Goal: Transaction & Acquisition: Purchase product/service

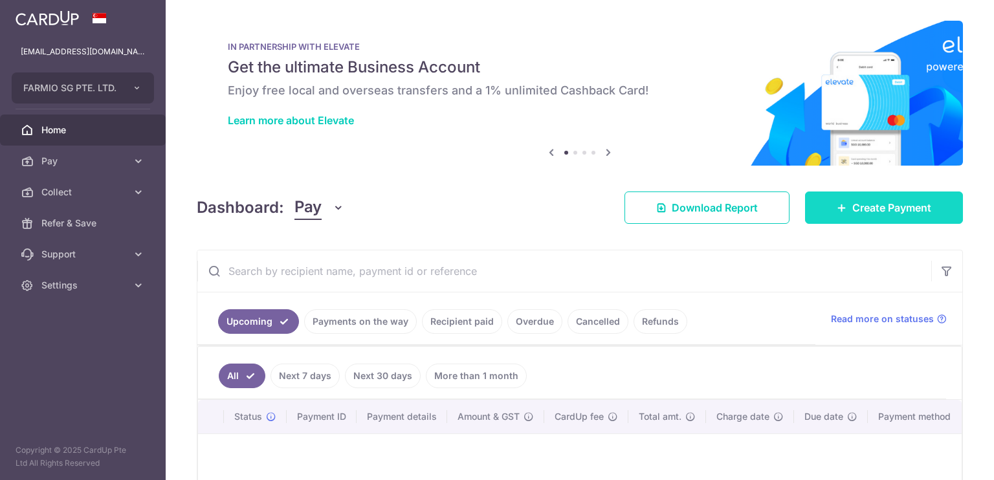
click at [818, 204] on link "Create Payment" at bounding box center [884, 207] width 158 height 32
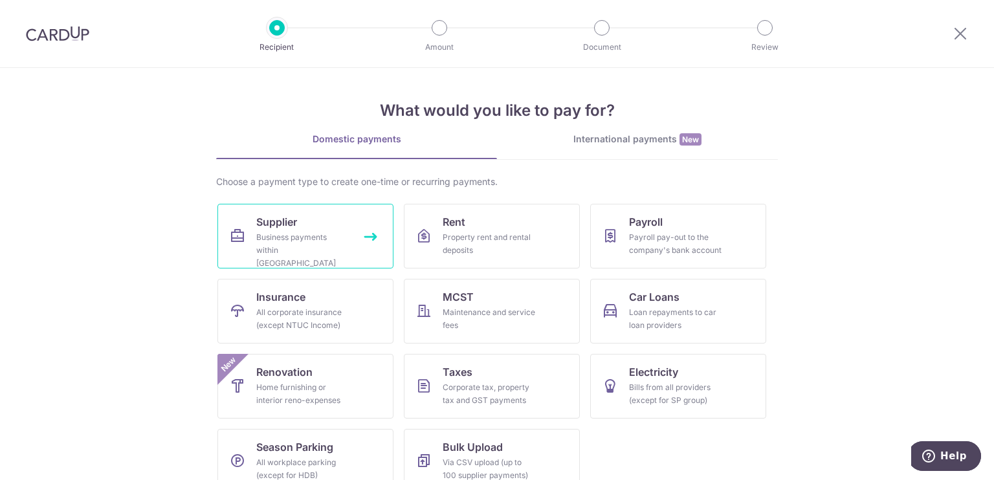
click at [300, 238] on div "Business payments within Singapore" at bounding box center [302, 250] width 93 height 39
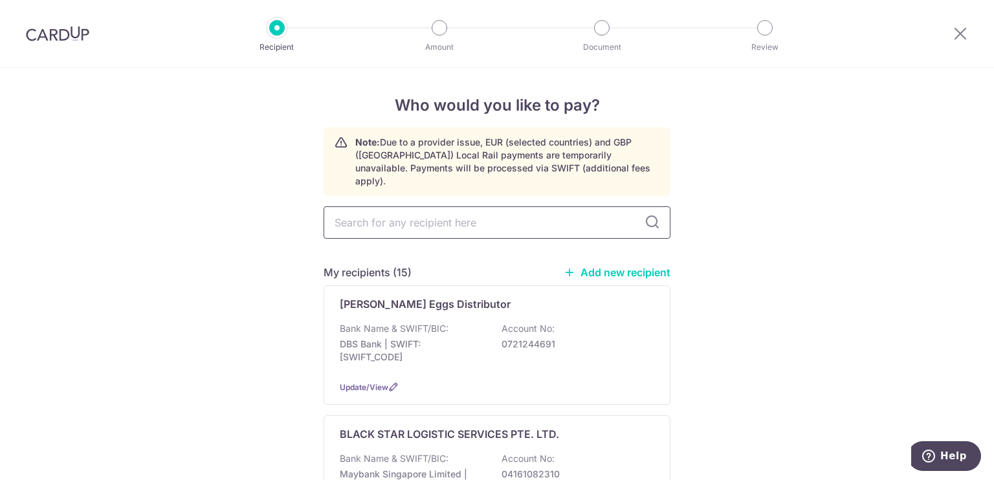
click at [435, 217] on input "text" at bounding box center [496, 222] width 347 height 32
type input "gpo"
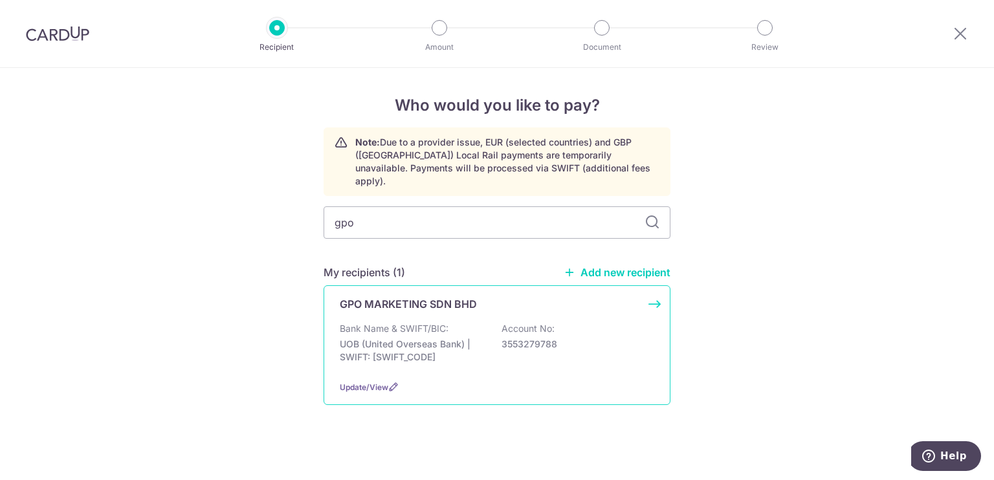
click at [433, 322] on p "Bank Name & SWIFT/BIC:" at bounding box center [394, 328] width 109 height 13
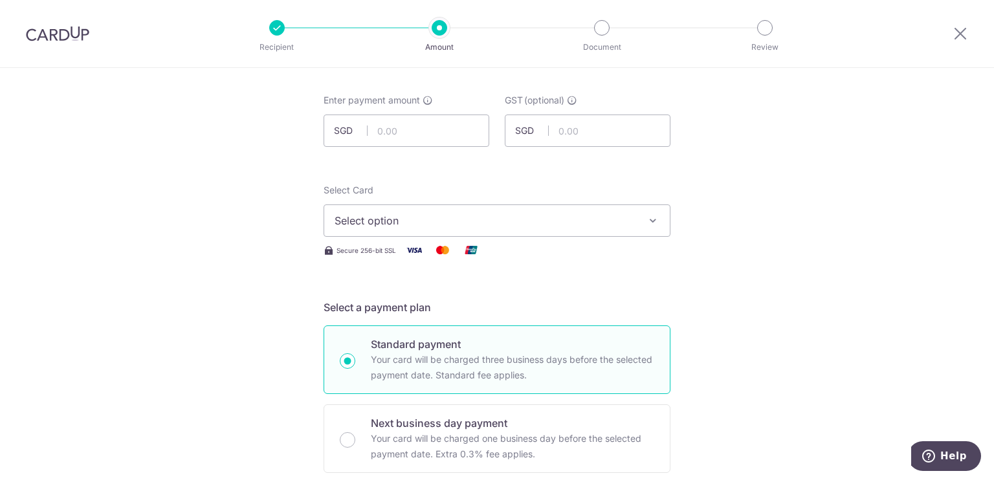
scroll to position [61, 0]
click at [430, 220] on span "Select option" at bounding box center [484, 220] width 301 height 16
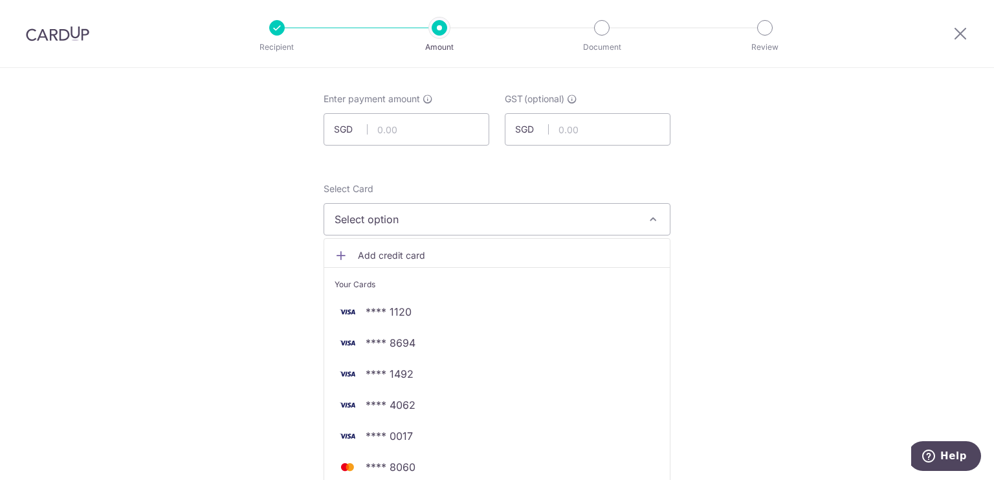
click at [401, 253] on span "Add credit card" at bounding box center [508, 255] width 301 height 13
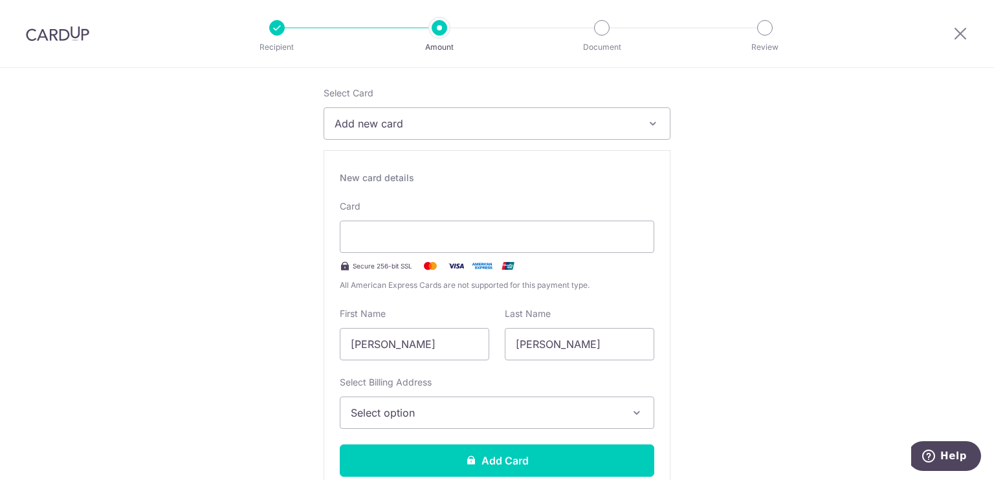
scroll to position [157, 0]
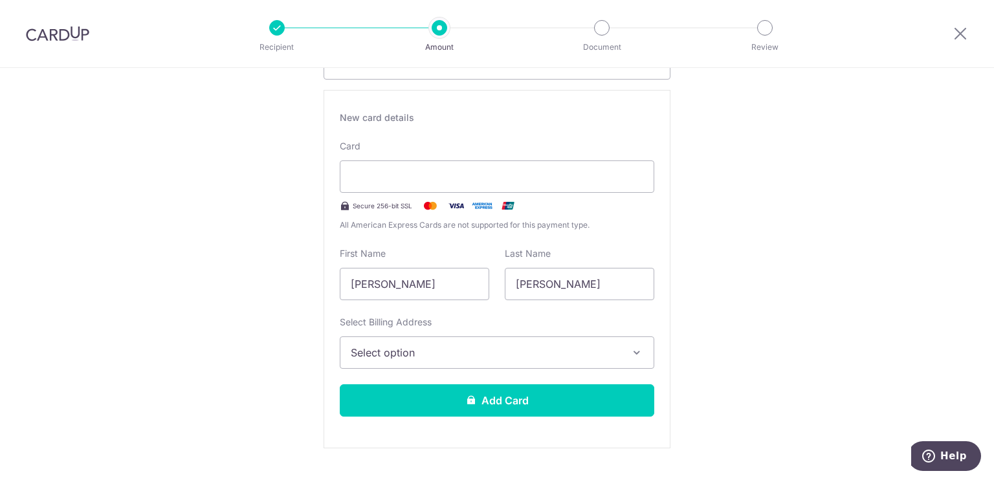
scroll to position [216, 0]
click at [587, 342] on button "Select option" at bounding box center [497, 353] width 314 height 32
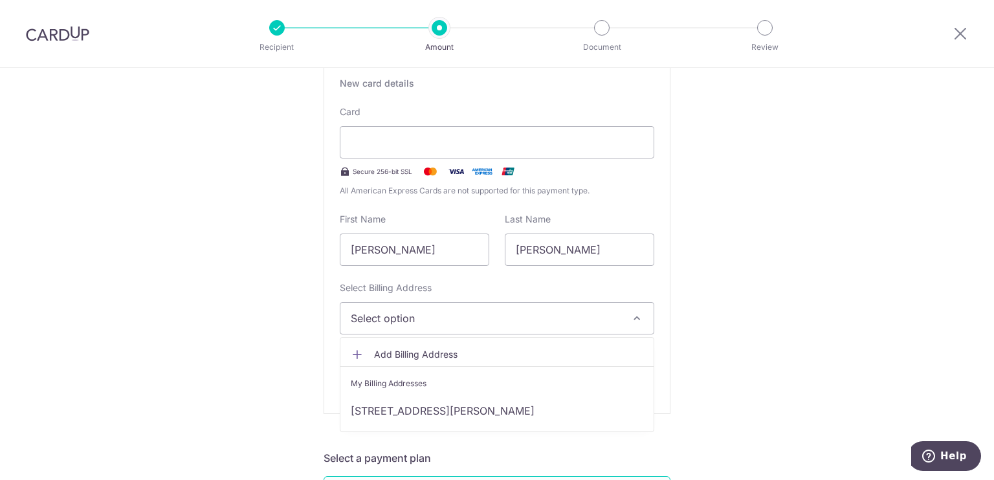
scroll to position [251, 0]
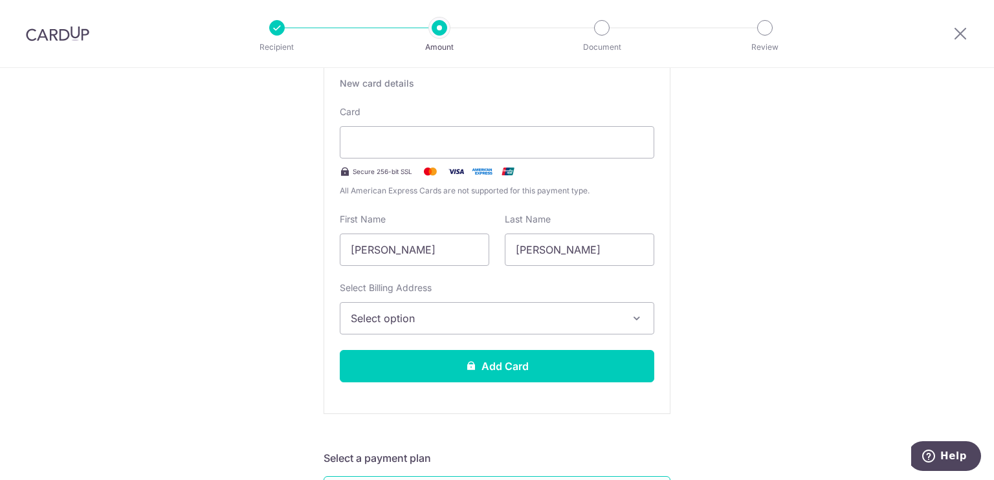
click at [551, 245] on input "Chan" at bounding box center [579, 250] width 149 height 32
click at [432, 246] on input "Pak Hong" at bounding box center [414, 250] width 149 height 32
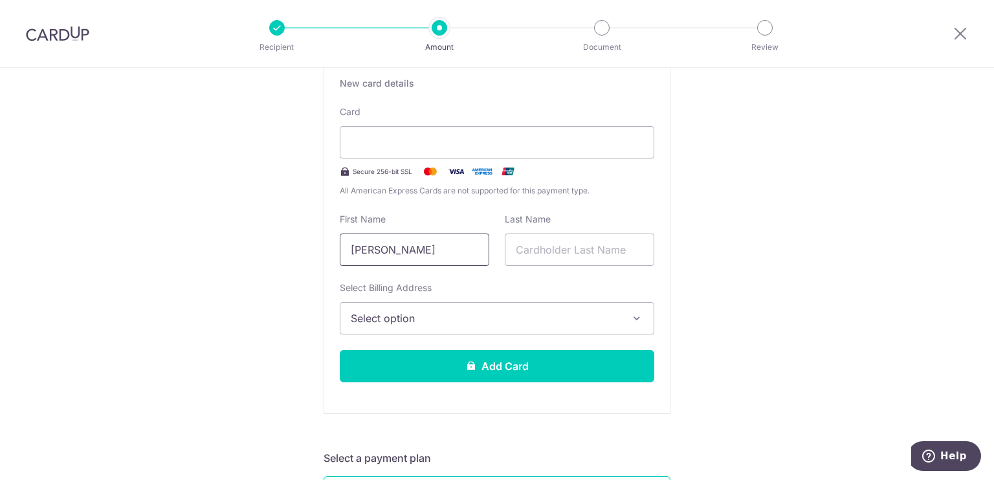
click at [432, 246] on input "Pak Hong" at bounding box center [414, 250] width 149 height 32
click at [418, 325] on span "Select option" at bounding box center [485, 318] width 269 height 16
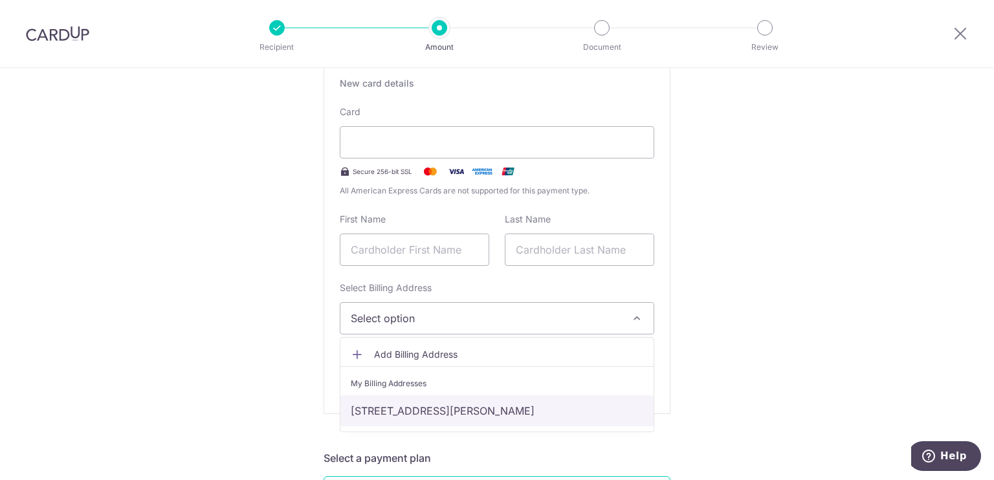
click at [410, 406] on link "141, Kiu Kiang Street, Sham Shui Po HK, Hong Kong, Hong Kong-NA" at bounding box center [496, 410] width 313 height 31
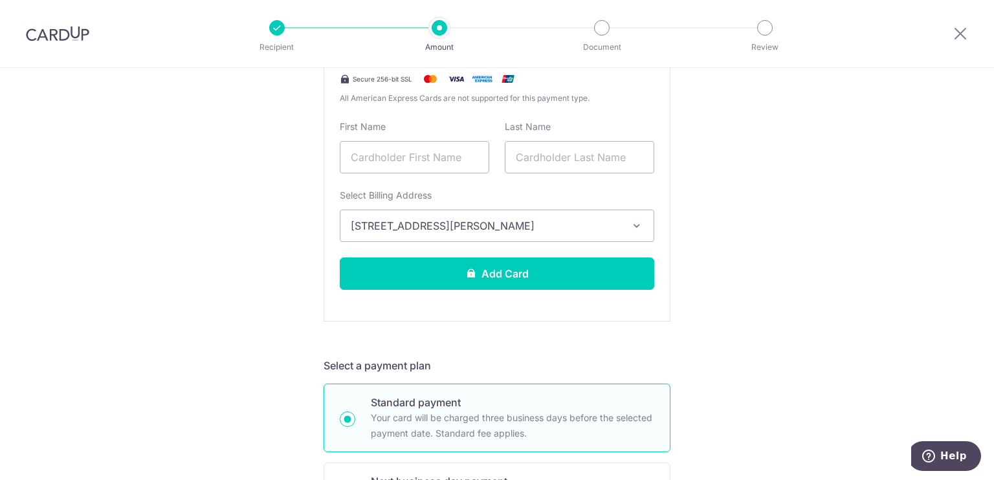
scroll to position [0, 0]
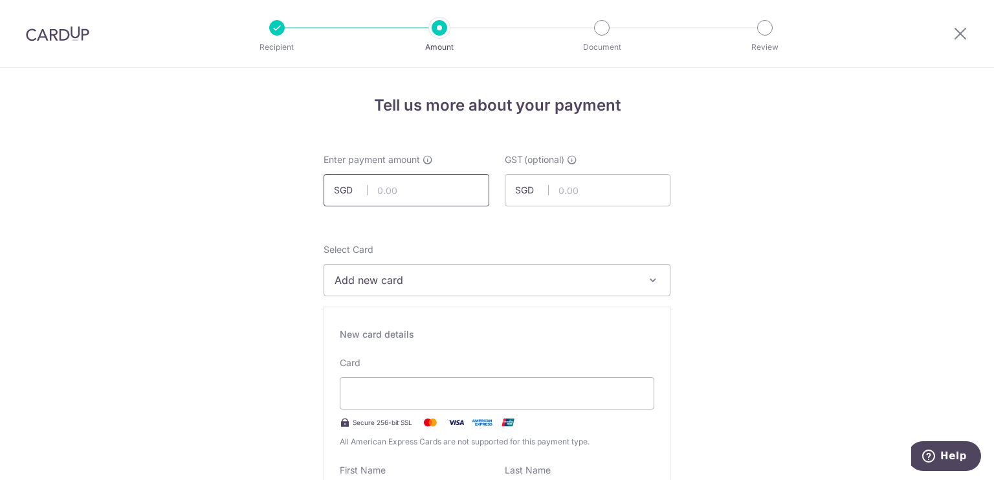
click at [446, 191] on input "text" at bounding box center [406, 190] width 166 height 32
type input "9,556.80"
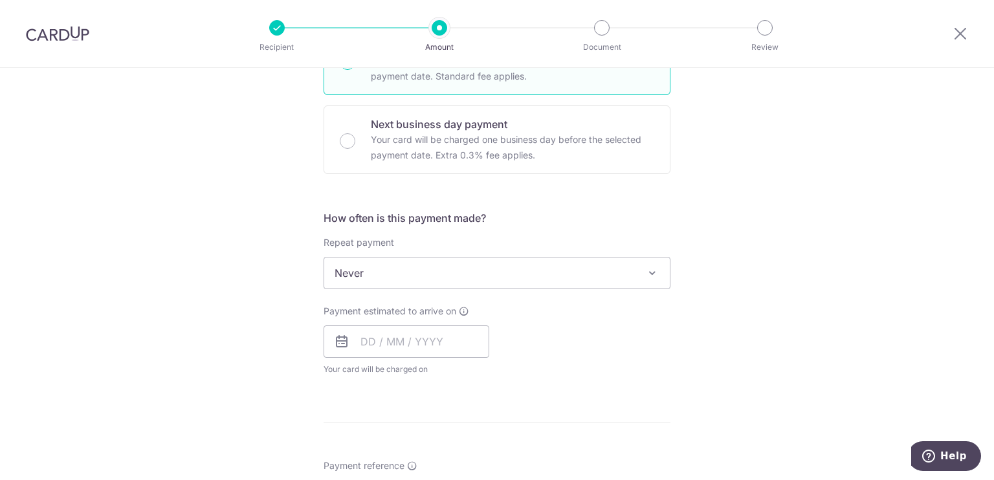
scroll to position [701, 0]
click at [439, 342] on input "text" at bounding box center [406, 341] width 166 height 32
click at [949, 282] on div "Tell us more about your payment Enter payment amount SGD 9,556.80 9556.80 GST (…" at bounding box center [497, 166] width 994 height 1599
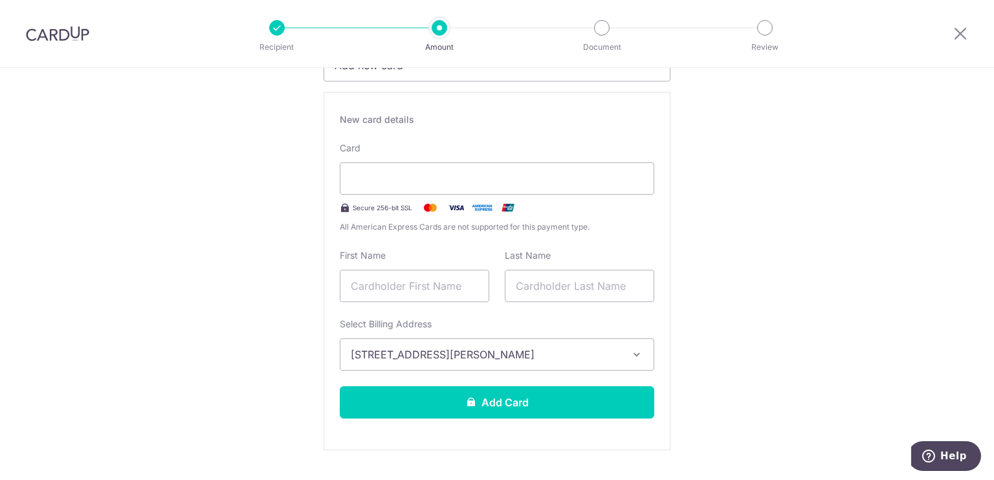
scroll to position [215, 0]
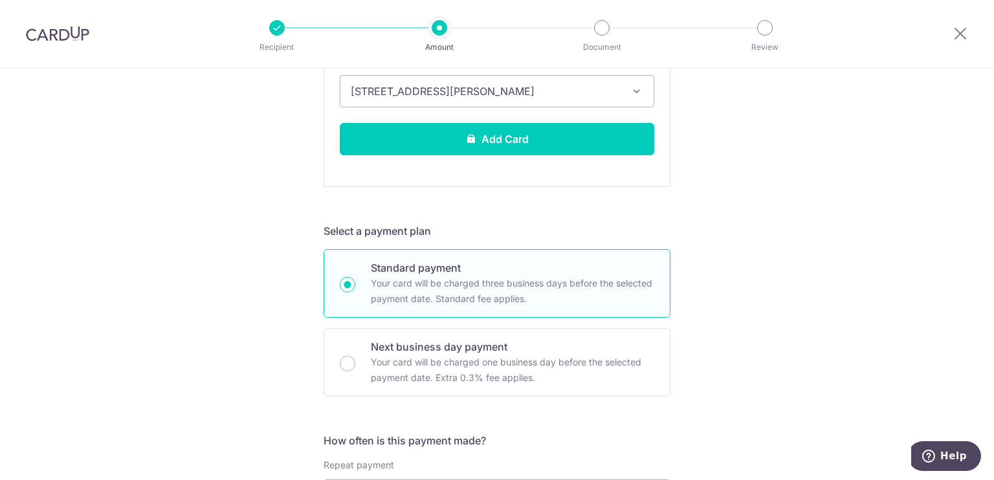
scroll to position [724, 0]
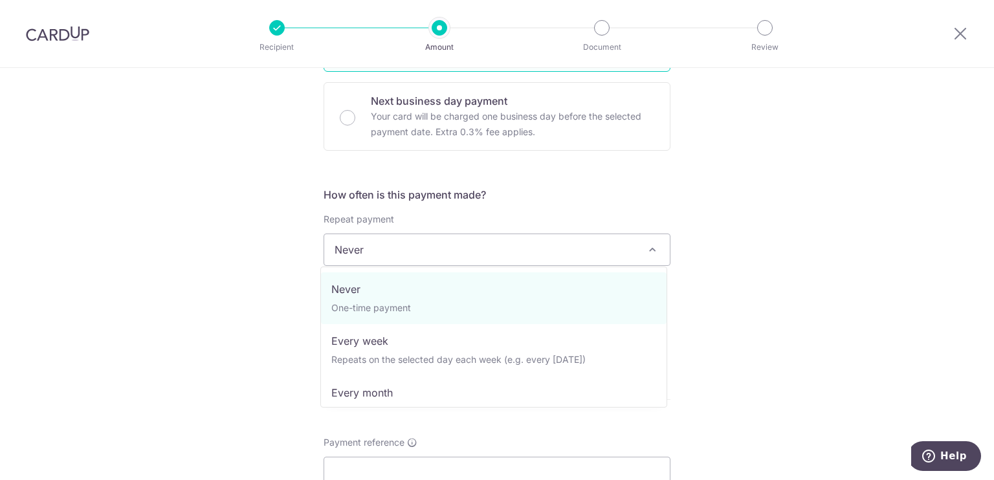
click at [400, 257] on span "Never" at bounding box center [496, 249] width 345 height 31
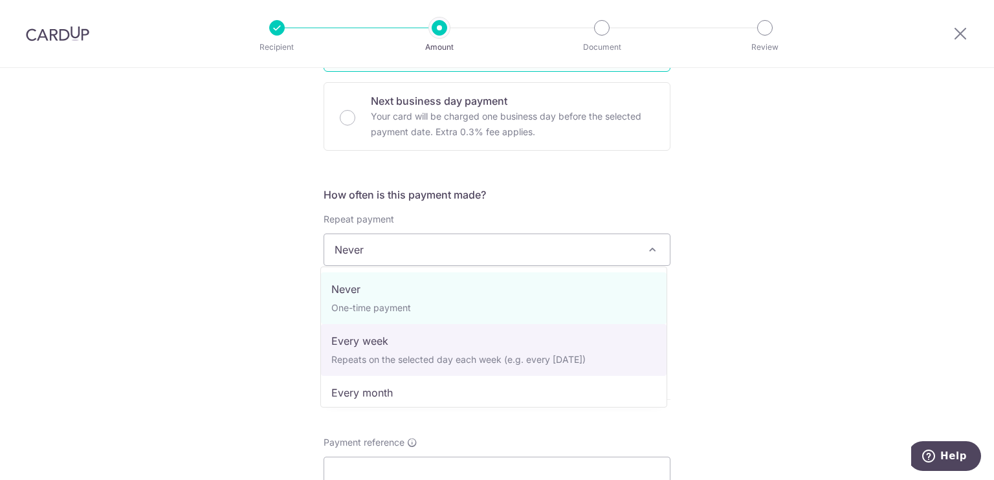
scroll to position [129, 0]
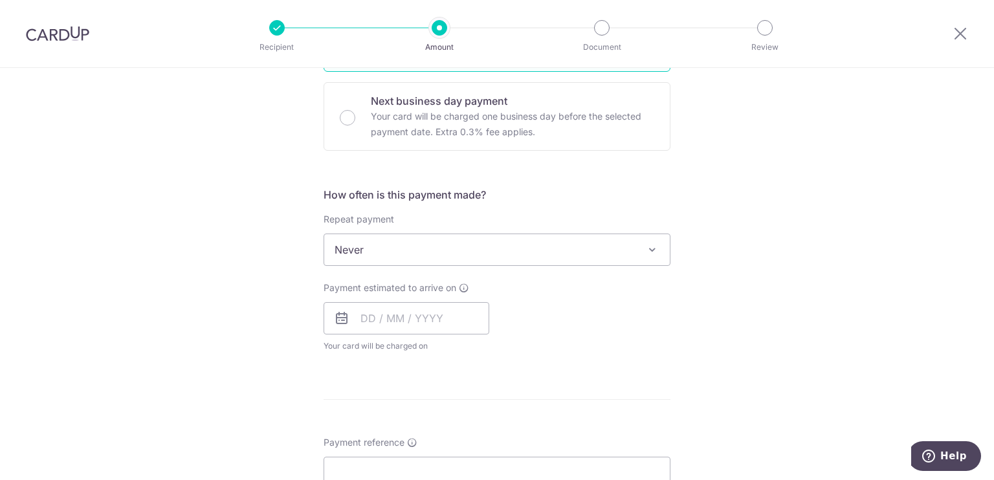
click at [268, 345] on div "Tell us more about your payment Enter payment amount SGD 9,556.80 9556.80 GST (…" at bounding box center [497, 143] width 994 height 1599
click at [380, 315] on input "text" at bounding box center [406, 318] width 166 height 32
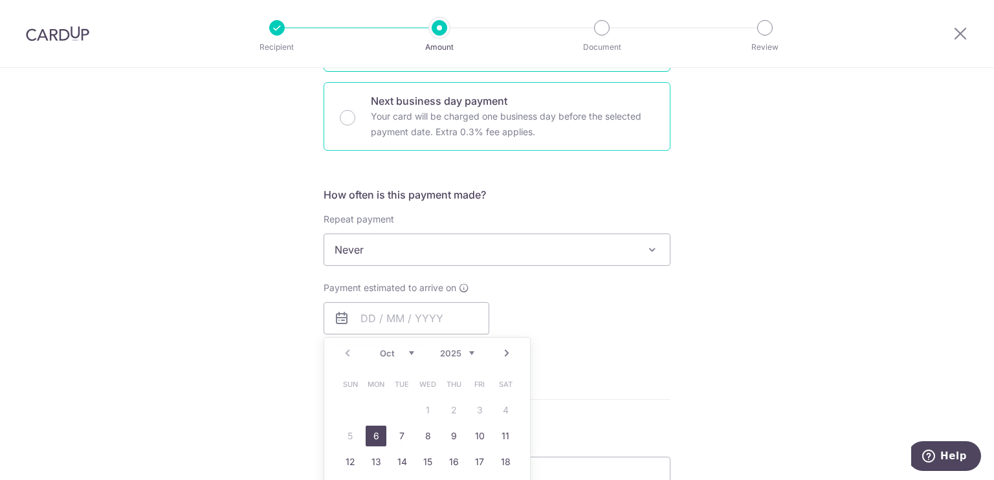
click at [421, 144] on div "Next business day payment Your card will be charged one business day before the…" at bounding box center [496, 116] width 347 height 69
radio input "false"
radio input "true"
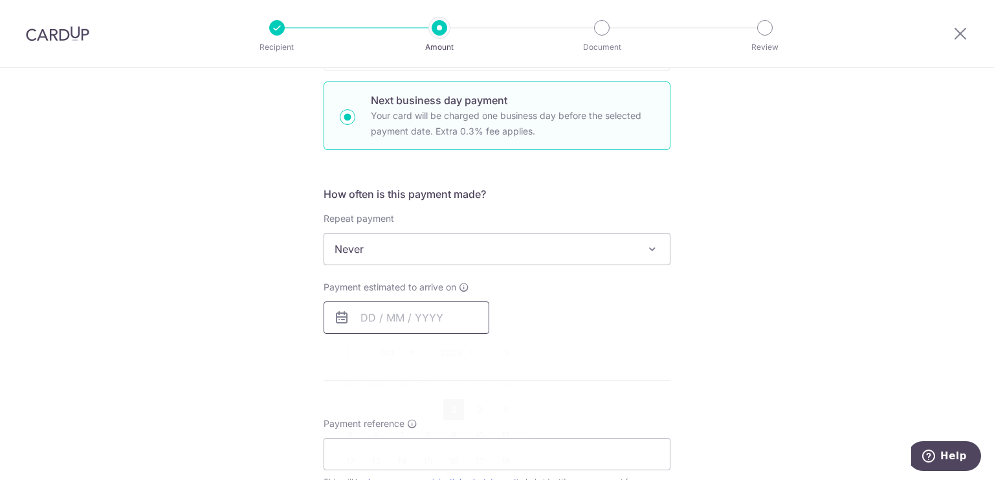
click at [390, 308] on input "text" at bounding box center [406, 317] width 166 height 32
click at [446, 408] on link "2" at bounding box center [453, 409] width 21 height 21
type input "02/10/2025"
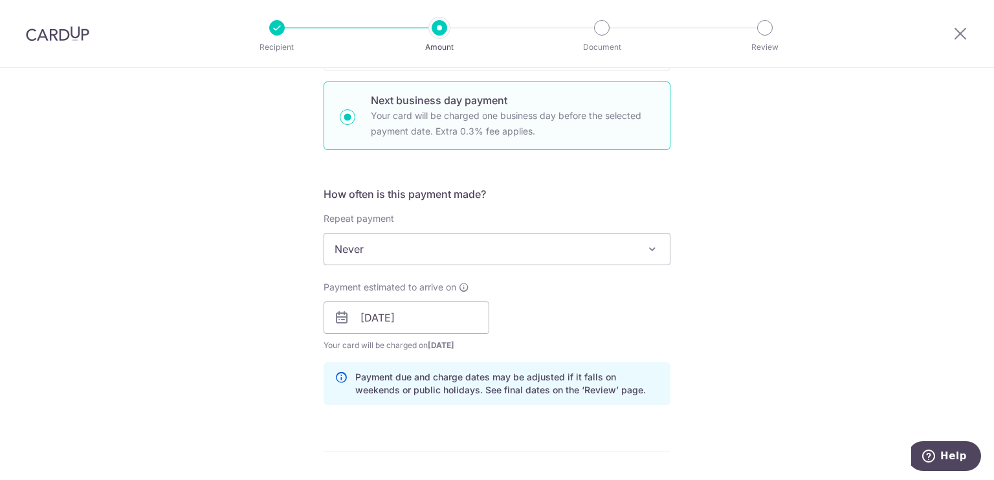
scroll to position [591, 0]
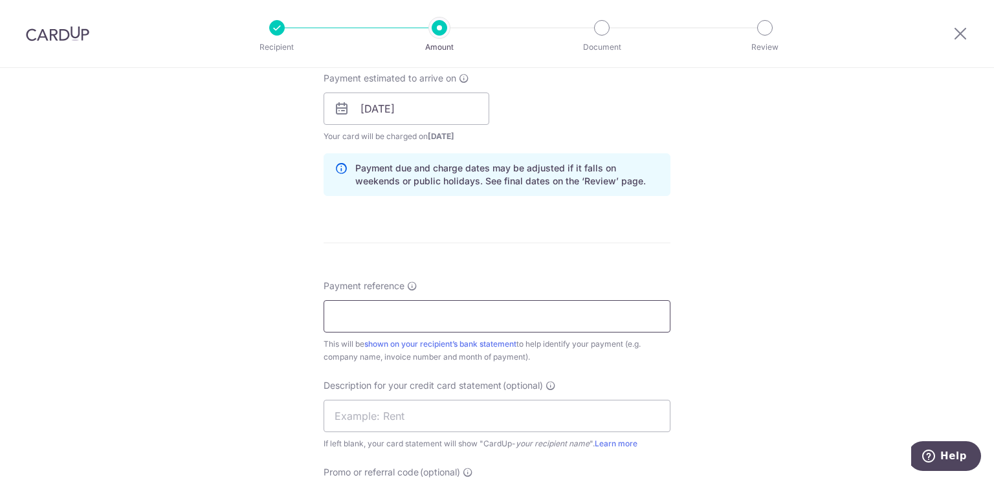
click at [410, 320] on input "Payment reference" at bounding box center [496, 316] width 347 height 32
paste input "GPO2510"
click at [350, 310] on input "GPO25100009" at bounding box center [496, 316] width 347 height 32
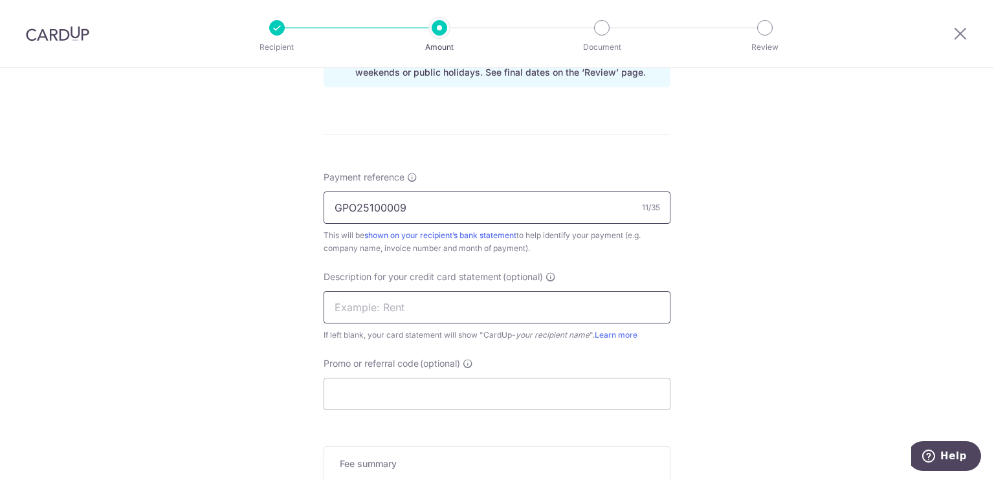
type input "GPO25100009"
click at [353, 309] on input "text" at bounding box center [496, 307] width 347 height 32
paste input "GPO25100009"
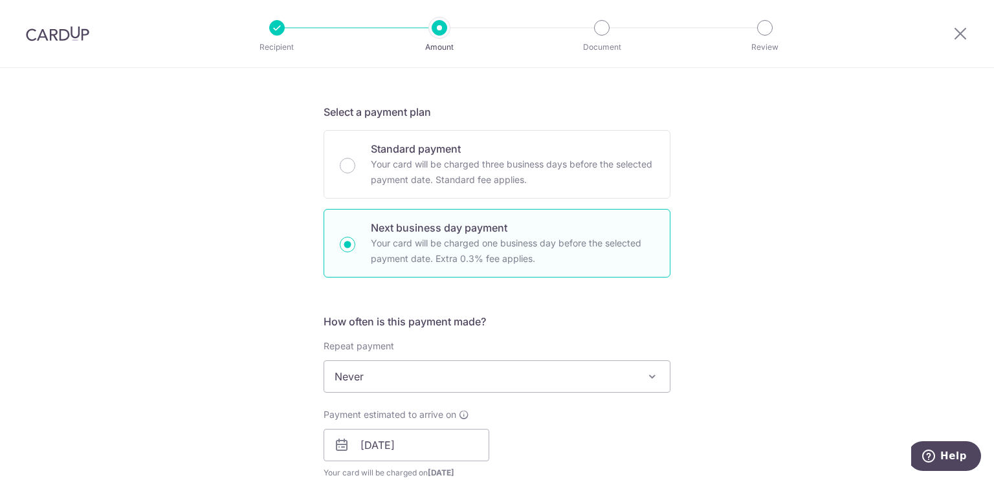
scroll to position [207, 0]
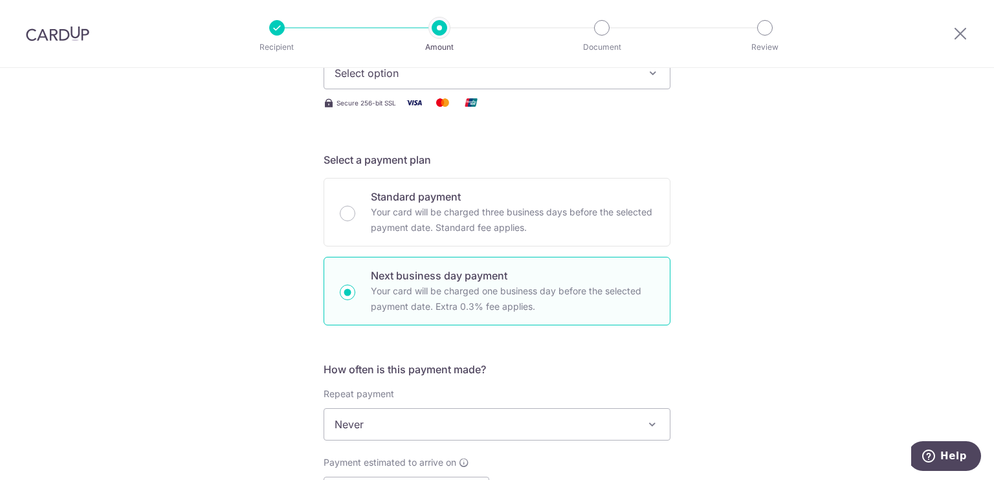
type input "GPO25100009"
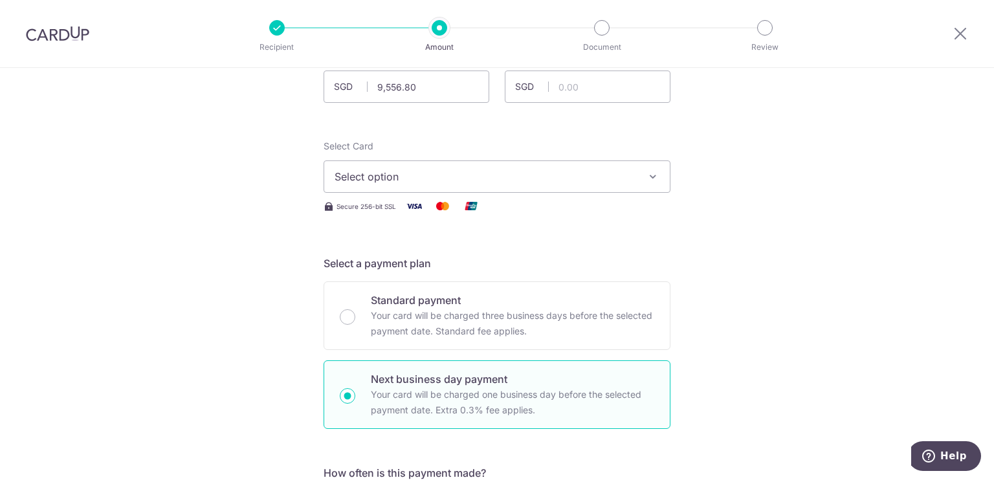
scroll to position [105, 0]
click at [446, 176] on span "Select option" at bounding box center [484, 175] width 301 height 16
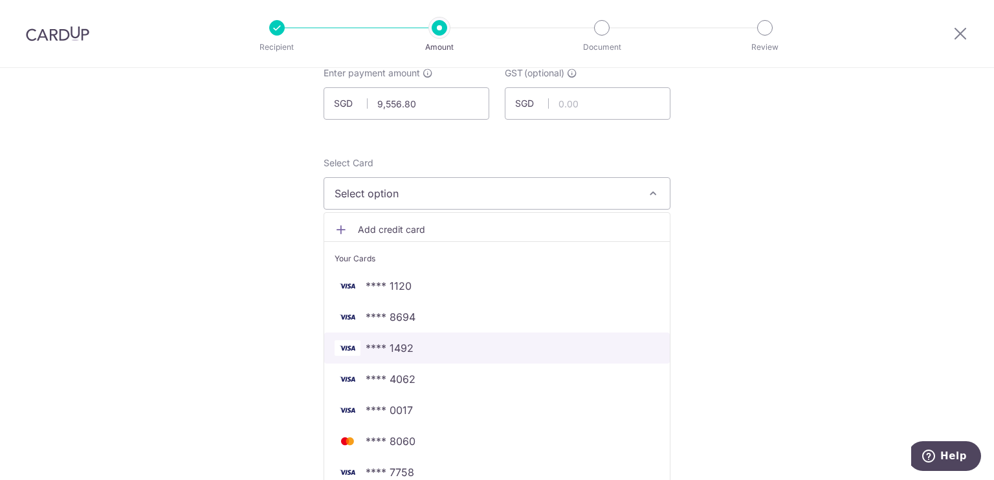
scroll to position [87, 0]
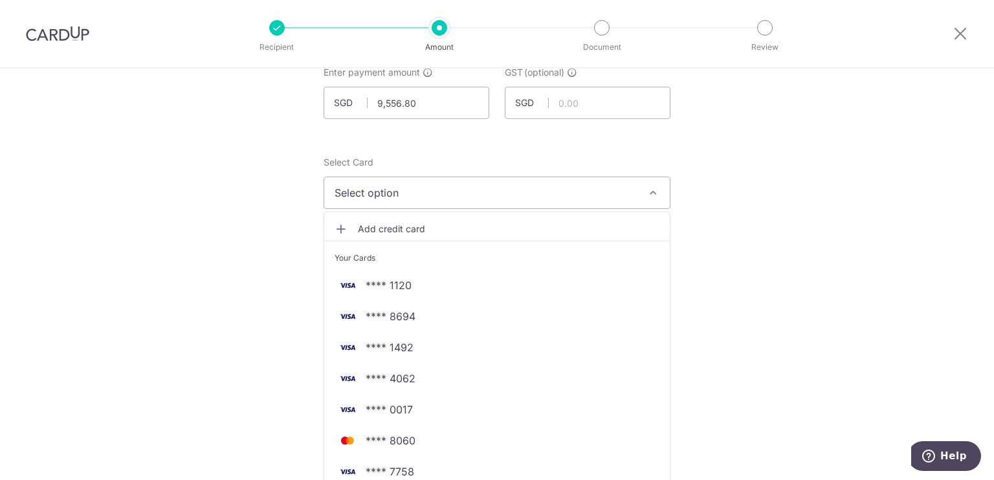
click at [406, 226] on span "Add credit card" at bounding box center [508, 229] width 301 height 13
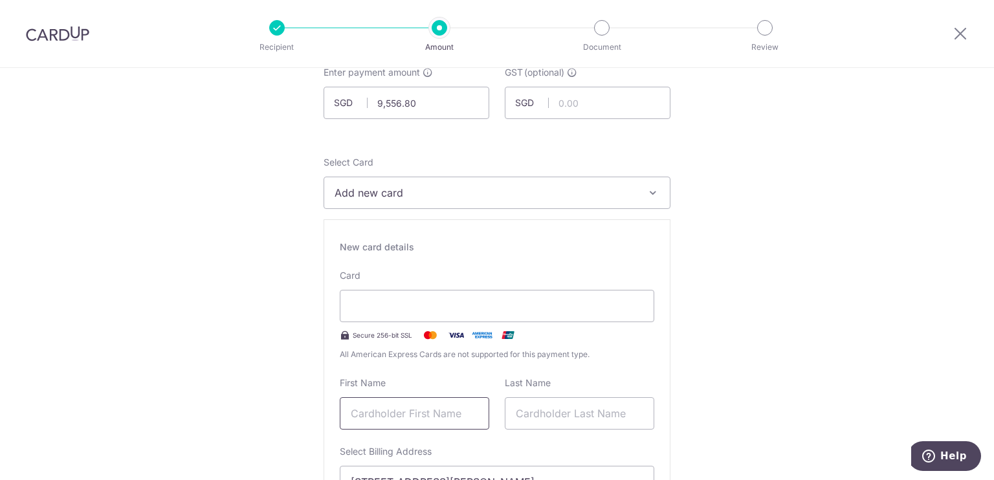
click at [408, 413] on input "text" at bounding box center [414, 413] width 149 height 32
type input "Pak Kin"
click at [530, 410] on input "text" at bounding box center [579, 413] width 149 height 32
type input "Chan"
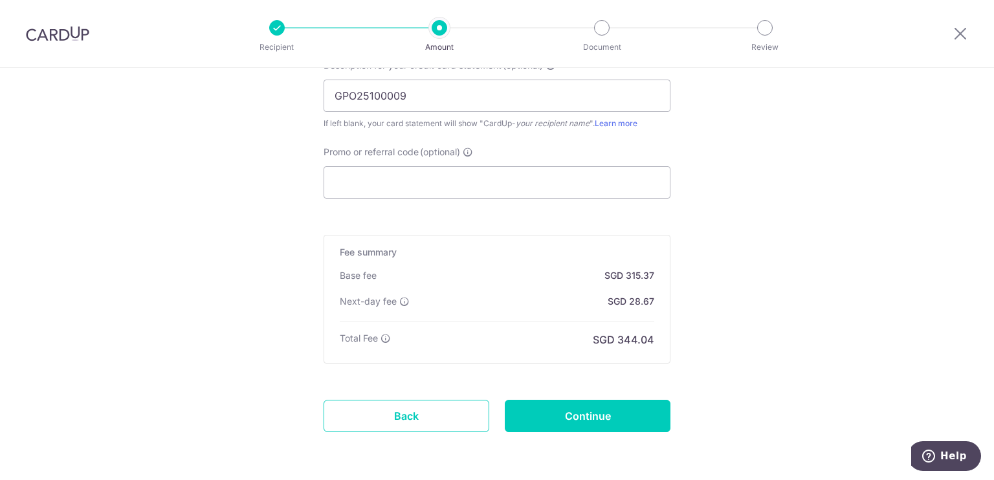
scroll to position [1255, 0]
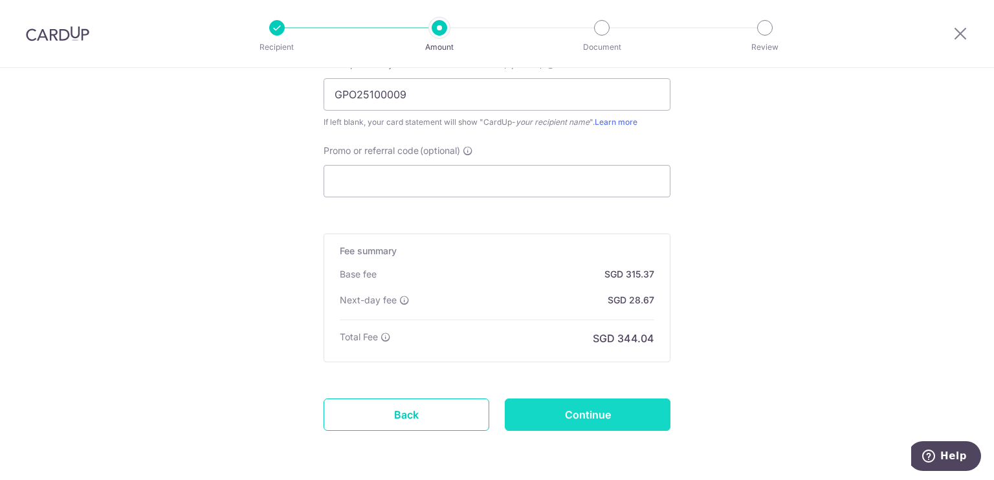
click at [586, 402] on input "Continue" at bounding box center [588, 414] width 166 height 32
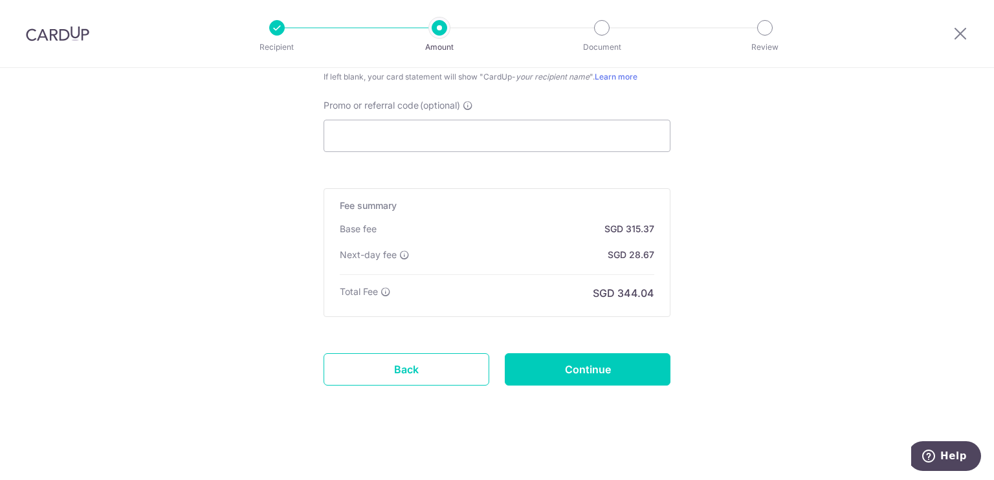
scroll to position [958, 0]
click at [617, 362] on input "Continue" at bounding box center [588, 369] width 166 height 32
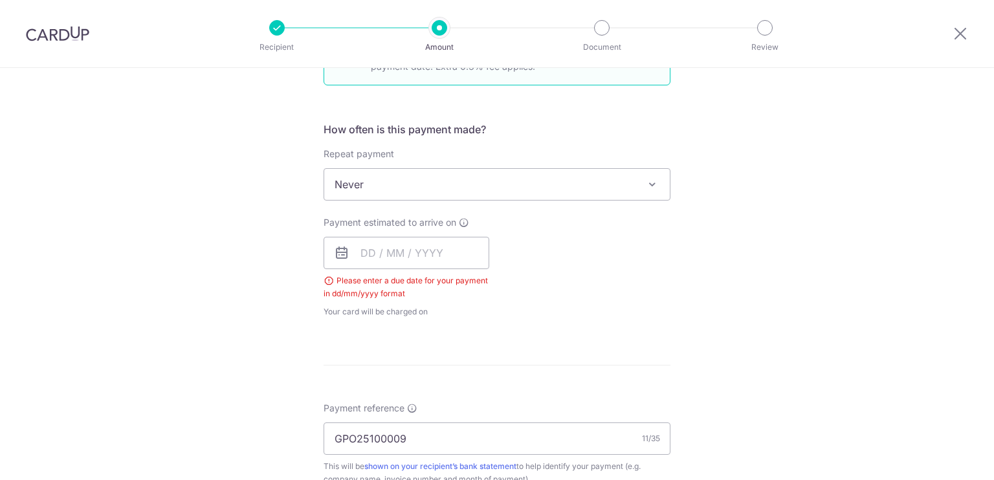
scroll to position [445, 0]
click at [457, 261] on input "text" at bounding box center [406, 255] width 166 height 32
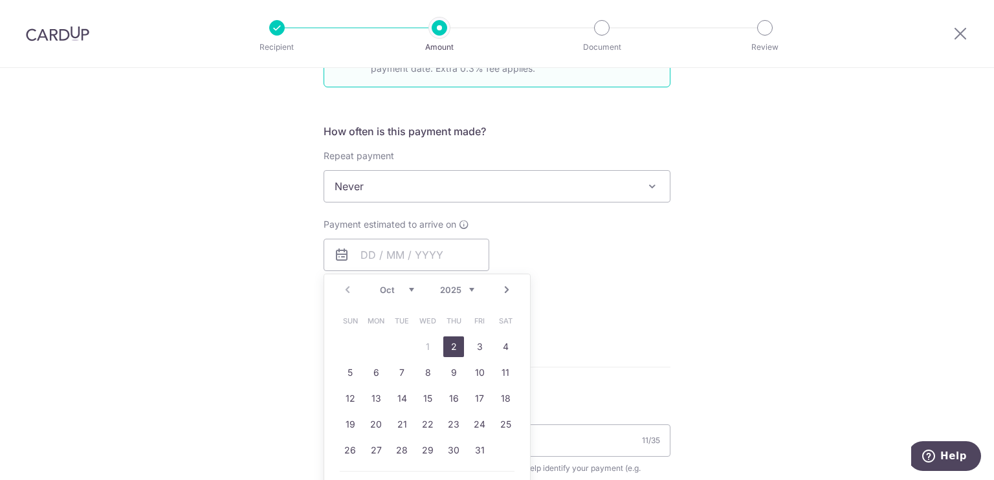
drag, startPoint x: 453, startPoint y: 339, endPoint x: 613, endPoint y: 299, distance: 165.2
click at [453, 339] on link "2" at bounding box center [453, 346] width 21 height 21
type input "[DATE]"
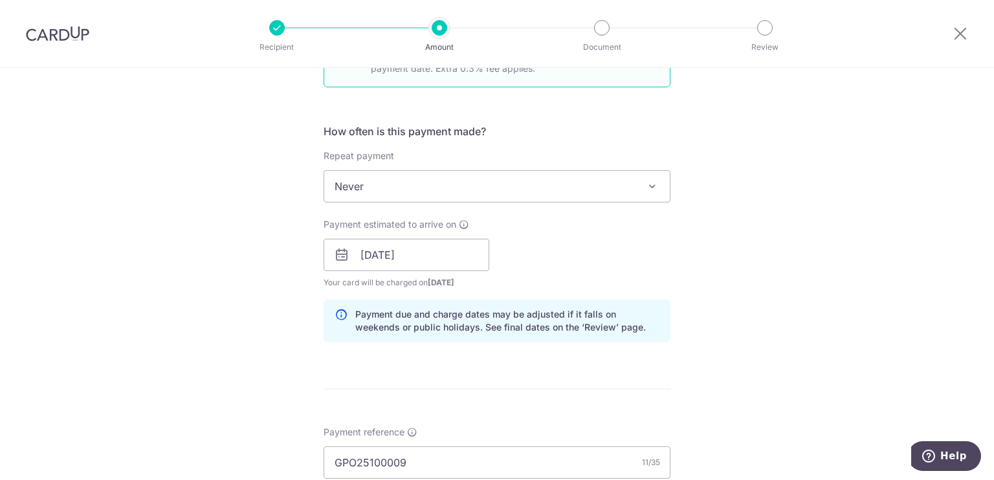
click at [613, 301] on div "Payment due and charge dates may be adjusted if it falls on weekends or public …" at bounding box center [496, 320] width 347 height 43
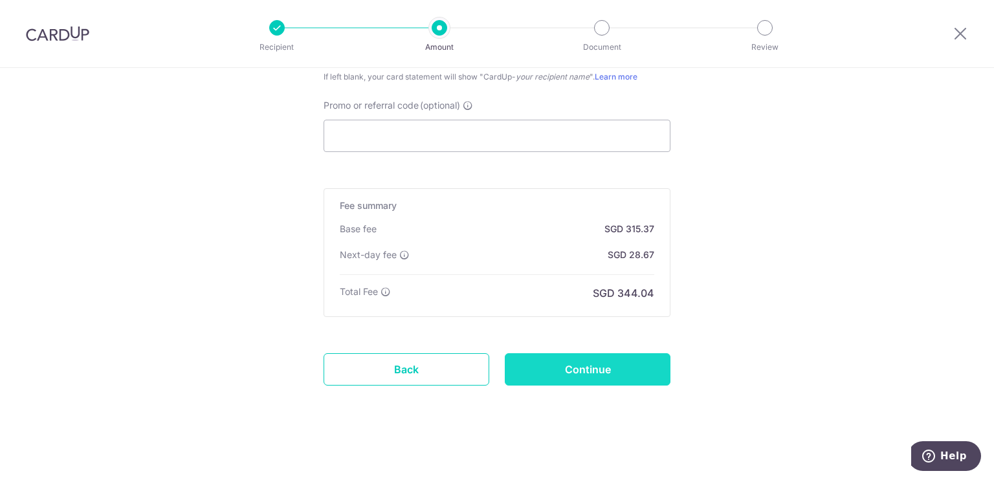
click at [610, 359] on input "Continue" at bounding box center [588, 369] width 166 height 32
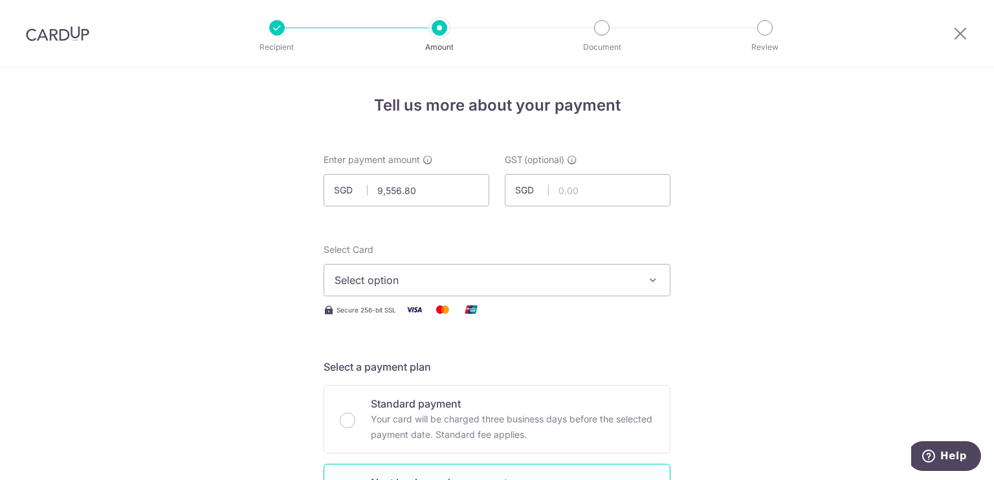
click at [479, 266] on button "Select option" at bounding box center [496, 280] width 347 height 32
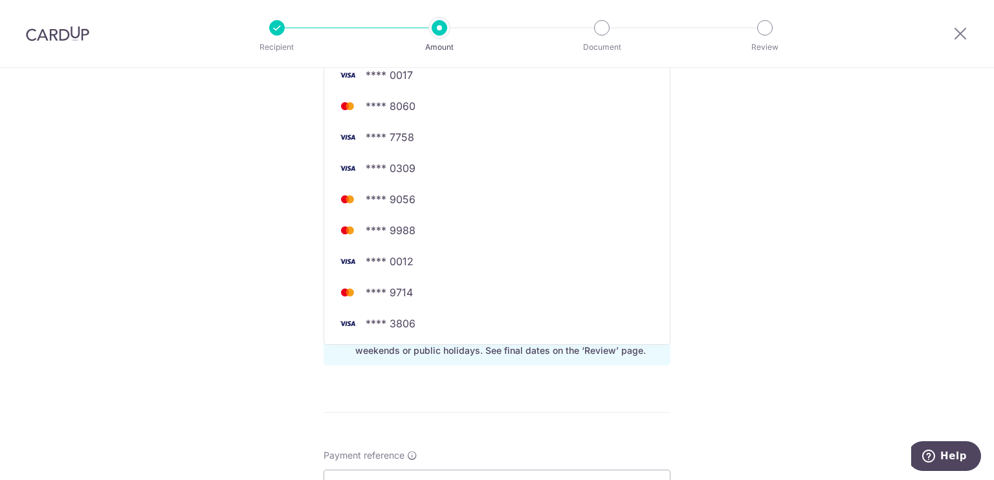
scroll to position [424, 0]
drag, startPoint x: 879, startPoint y: 257, endPoint x: 631, endPoint y: 245, distance: 248.0
click at [631, 245] on div "Tell us more about your payment Enter payment amount SGD 9,556.80 9556.80 GST (…" at bounding box center [497, 330] width 994 height 1373
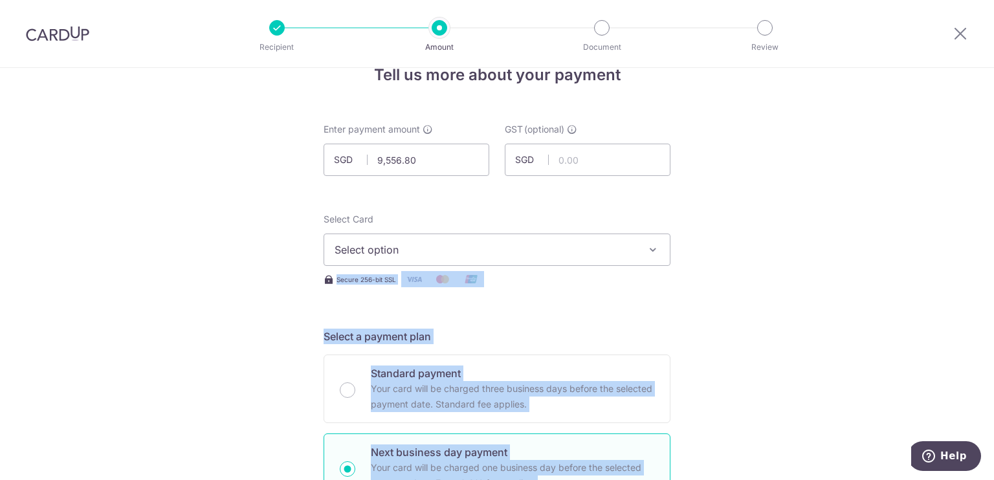
scroll to position [0, 0]
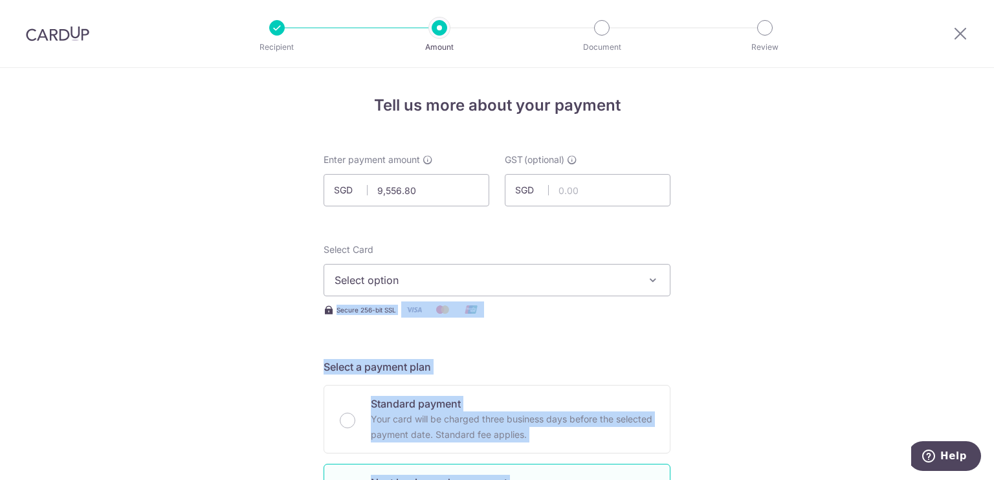
click at [428, 265] on button "Select option" at bounding box center [496, 280] width 347 height 32
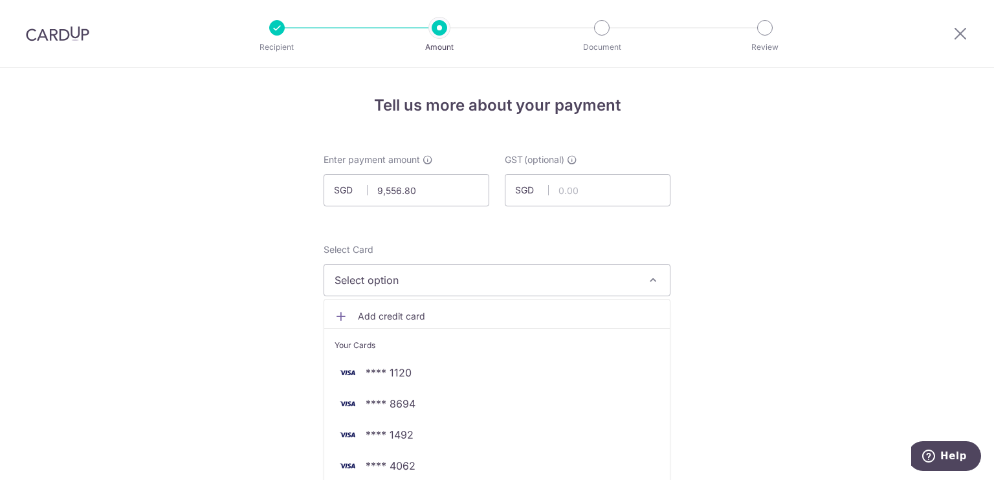
click at [415, 316] on span "Add credit card" at bounding box center [508, 316] width 301 height 13
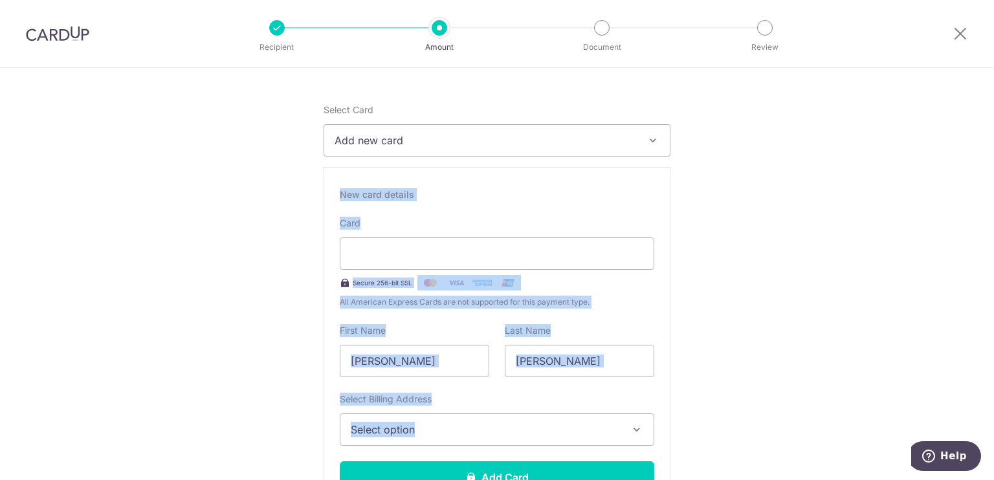
scroll to position [144, 0]
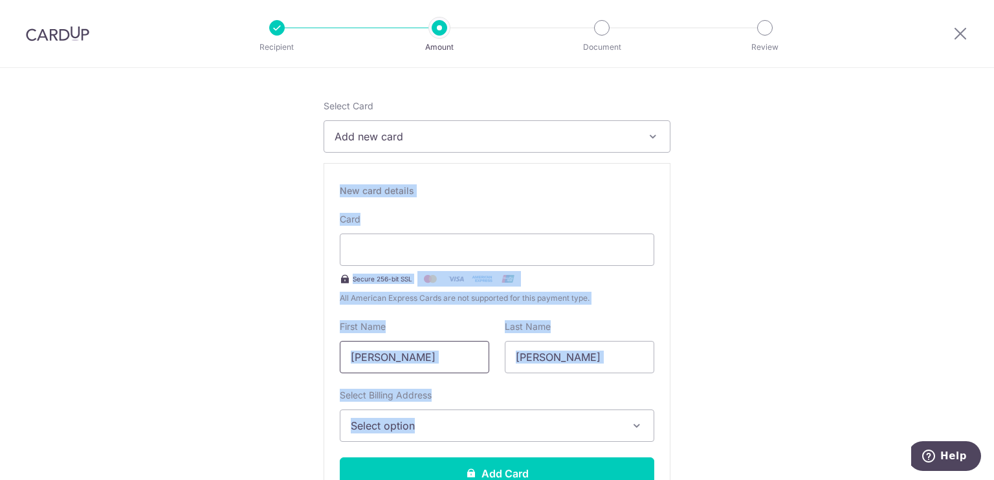
click at [413, 356] on input "Pak Hong" at bounding box center [414, 357] width 149 height 32
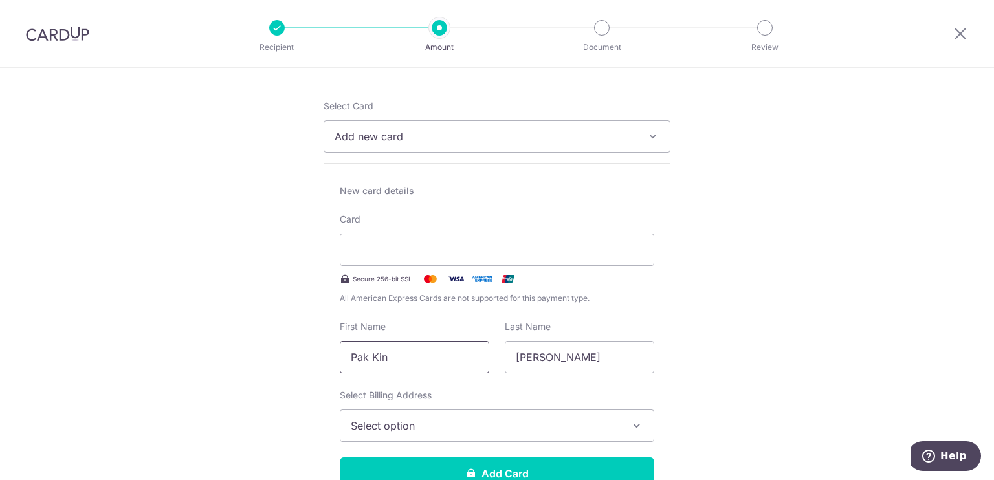
type input "Pak Kin"
click at [388, 418] on span "Select option" at bounding box center [485, 426] width 269 height 16
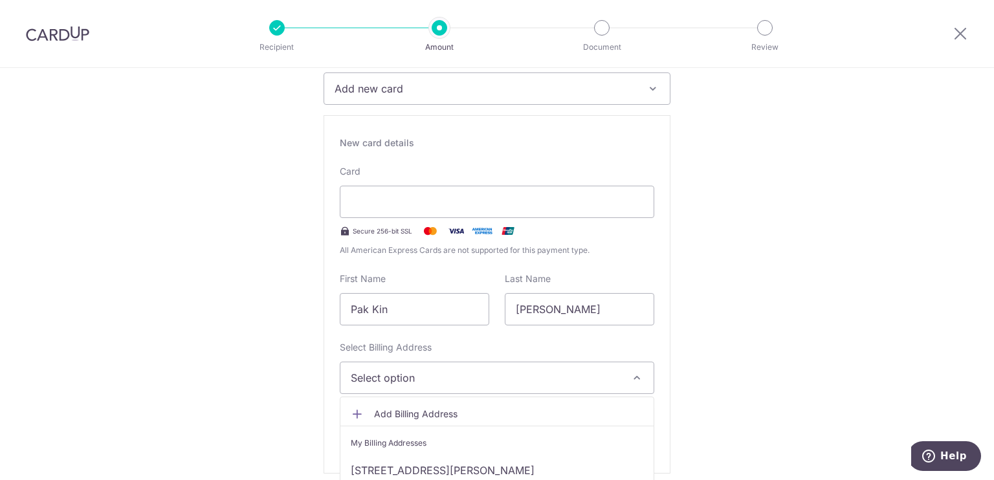
scroll to position [206, 0]
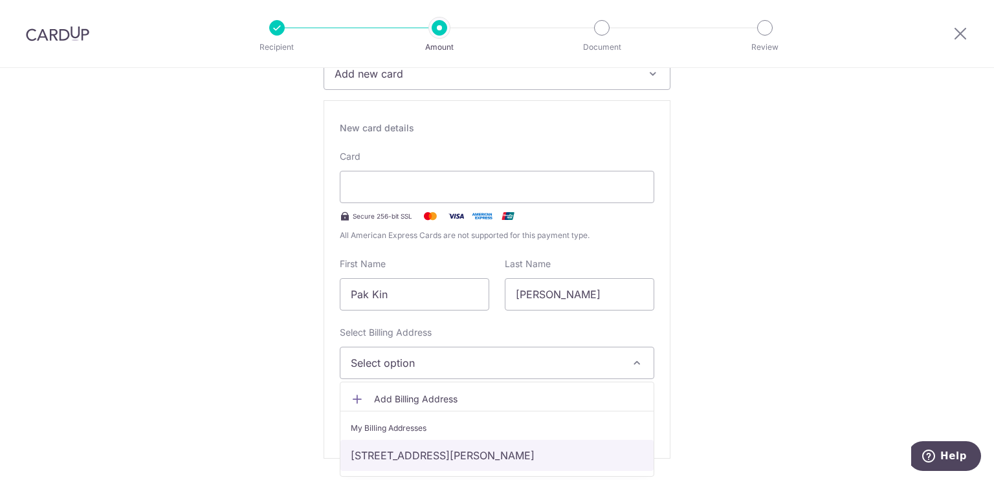
click at [400, 457] on link "141, Kiu Kiang Street, Sham Shui Po HK, Hong Kong, Hong Kong-NA" at bounding box center [496, 455] width 313 height 31
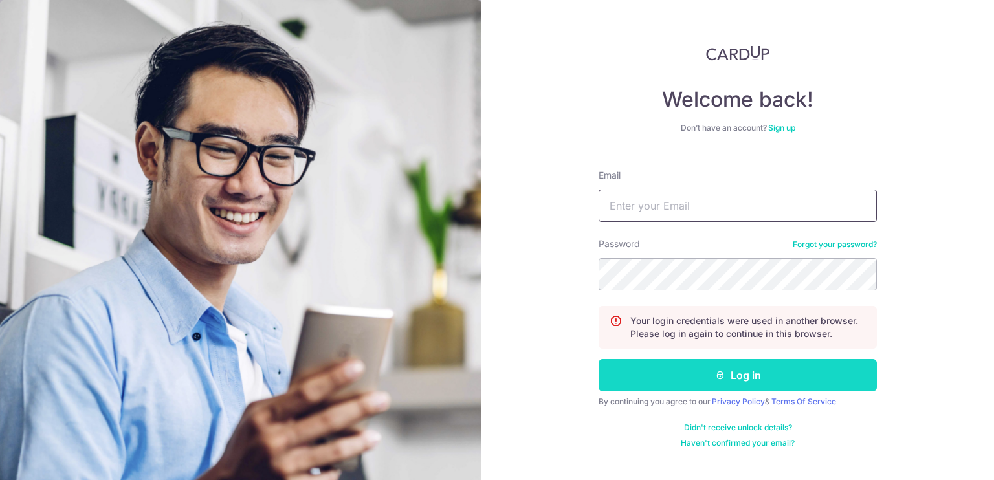
type input "[EMAIL_ADDRESS][DOMAIN_NAME]"
click at [727, 373] on button "Log in" at bounding box center [737, 375] width 278 height 32
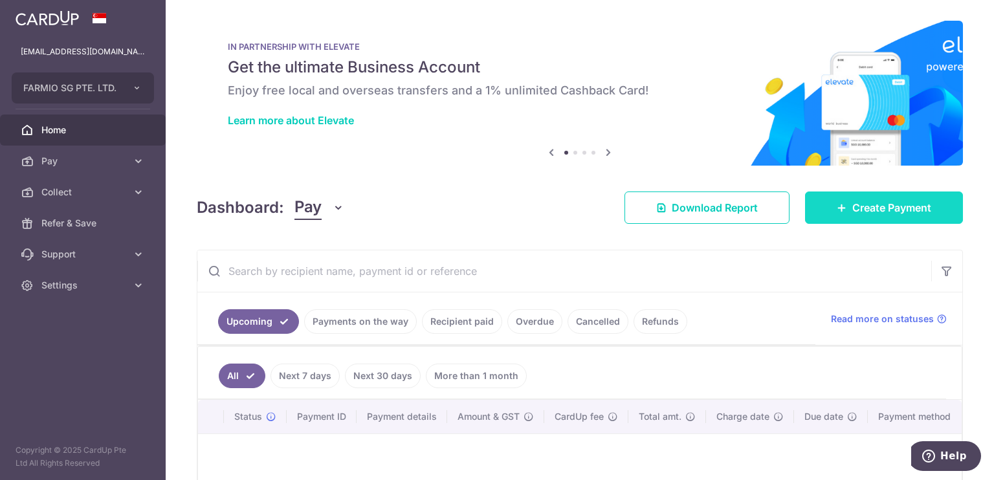
click at [849, 219] on link "Create Payment" at bounding box center [884, 207] width 158 height 32
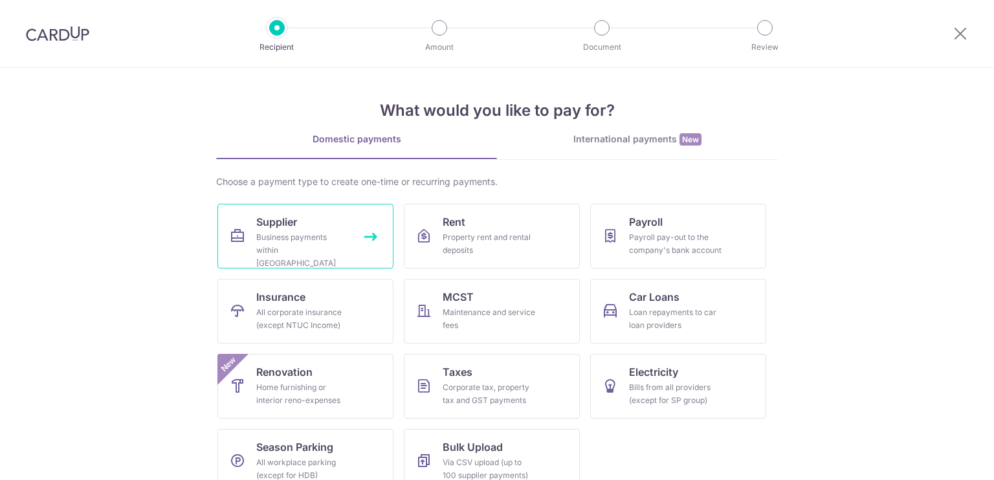
click at [336, 243] on div "Business payments within [GEOGRAPHIC_DATA]" at bounding box center [302, 250] width 93 height 39
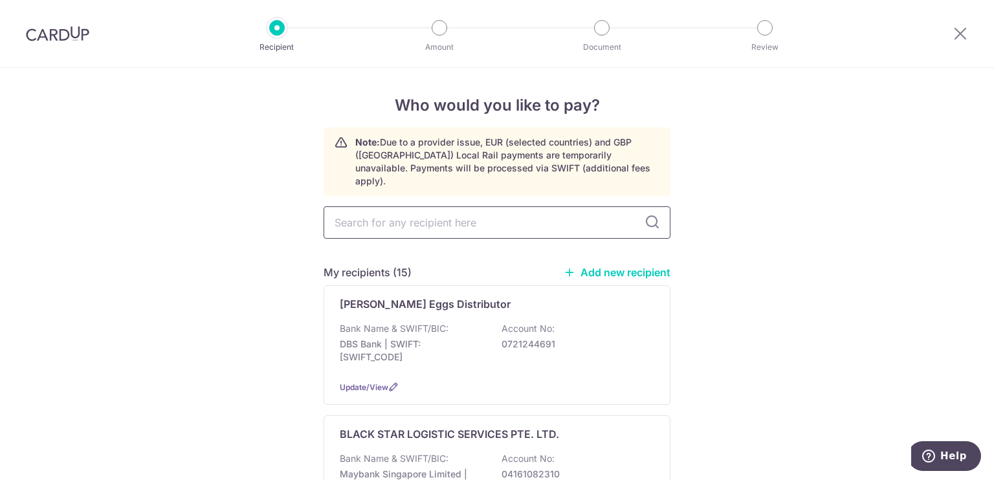
click at [373, 217] on input "text" at bounding box center [496, 222] width 347 height 32
type input "gpo"
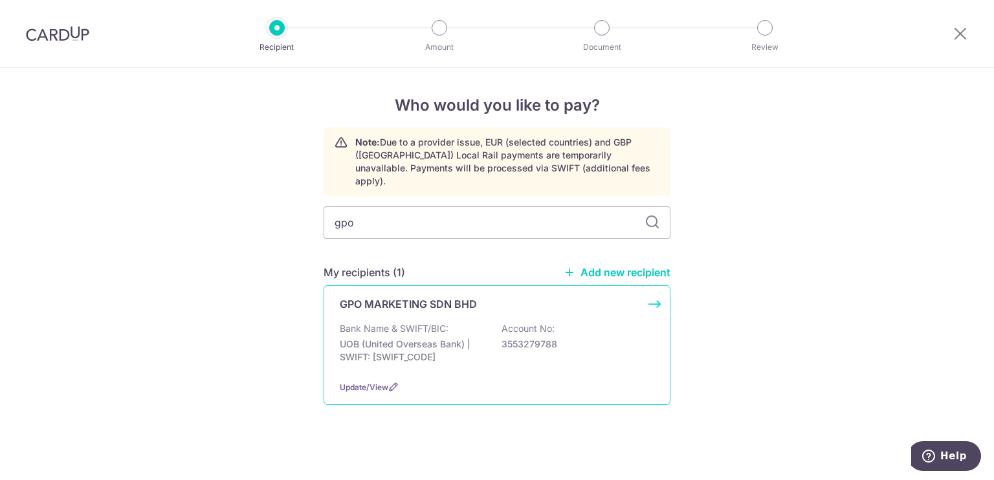
click at [396, 322] on p "Bank Name & SWIFT/BIC:" at bounding box center [394, 328] width 109 height 13
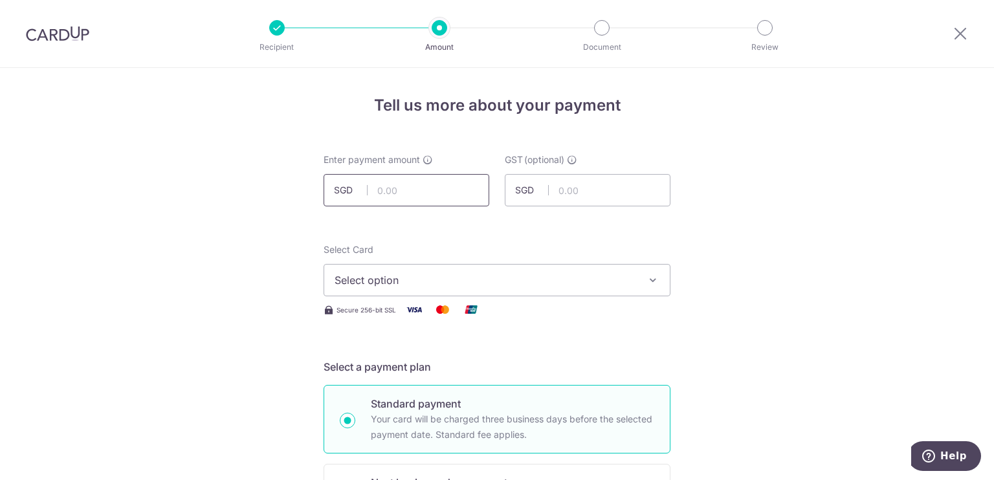
click at [411, 197] on input "text" at bounding box center [406, 190] width 166 height 32
type input "9,556.80"
click at [353, 280] on span "Select option" at bounding box center [484, 280] width 301 height 16
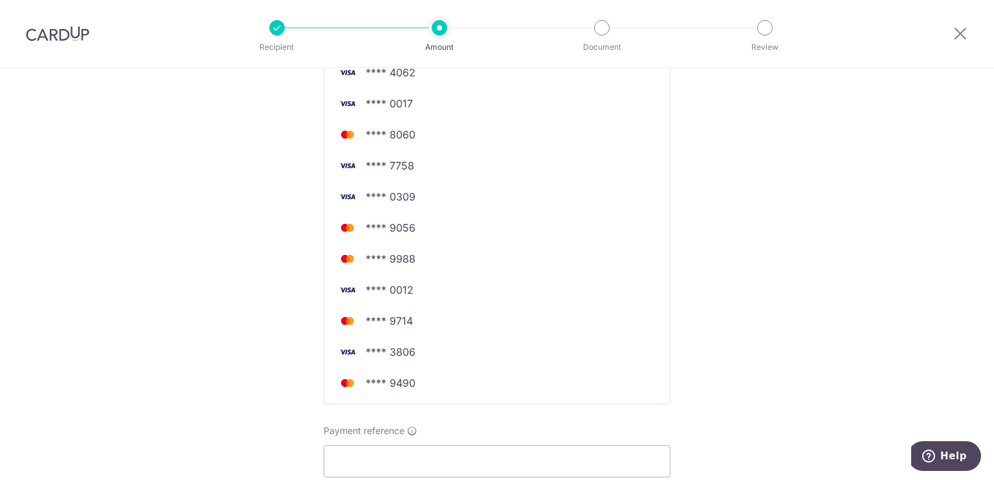
scroll to position [395, 0]
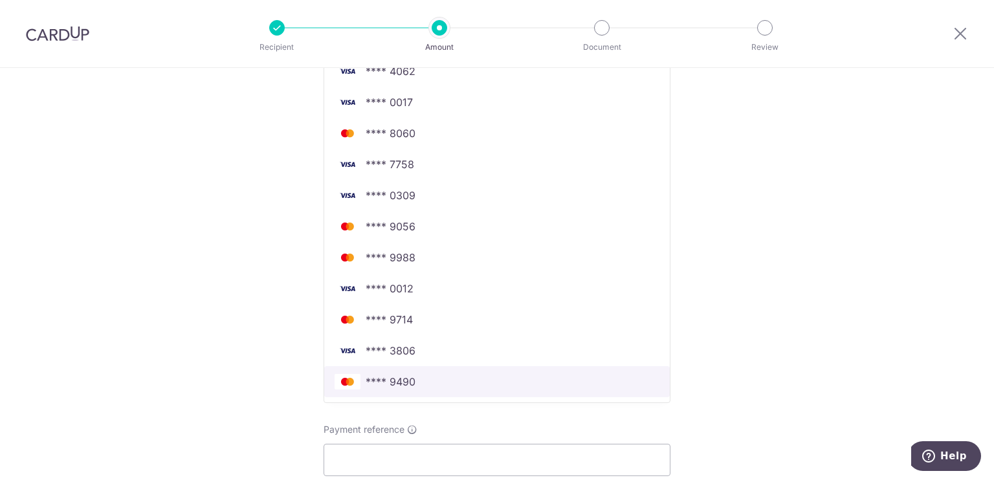
click at [378, 380] on span "**** 9490" at bounding box center [390, 382] width 50 height 16
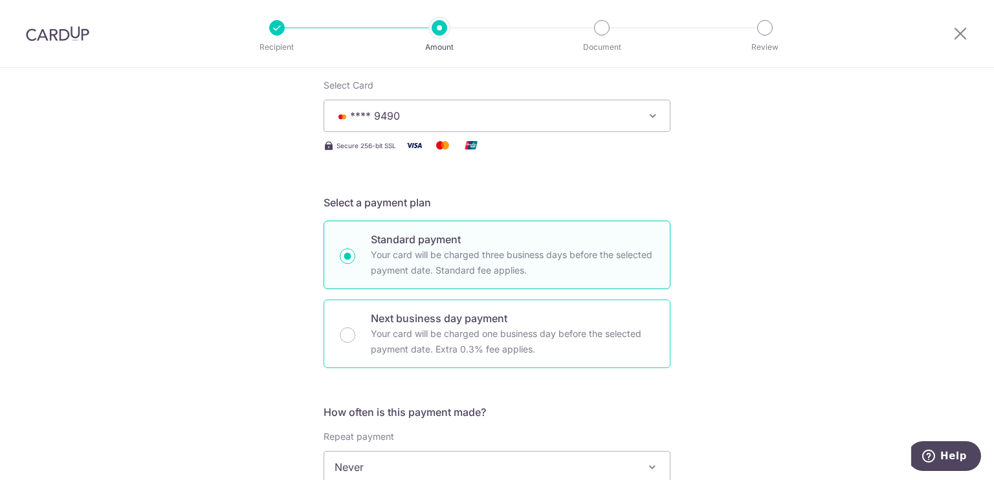
click at [473, 338] on p "Your card will be charged one business day before the selected payment date. Ex…" at bounding box center [512, 341] width 283 height 31
click at [355, 338] on input "Next business day payment Your card will be charged one business day before the…" at bounding box center [348, 335] width 16 height 16
radio input "false"
radio input "true"
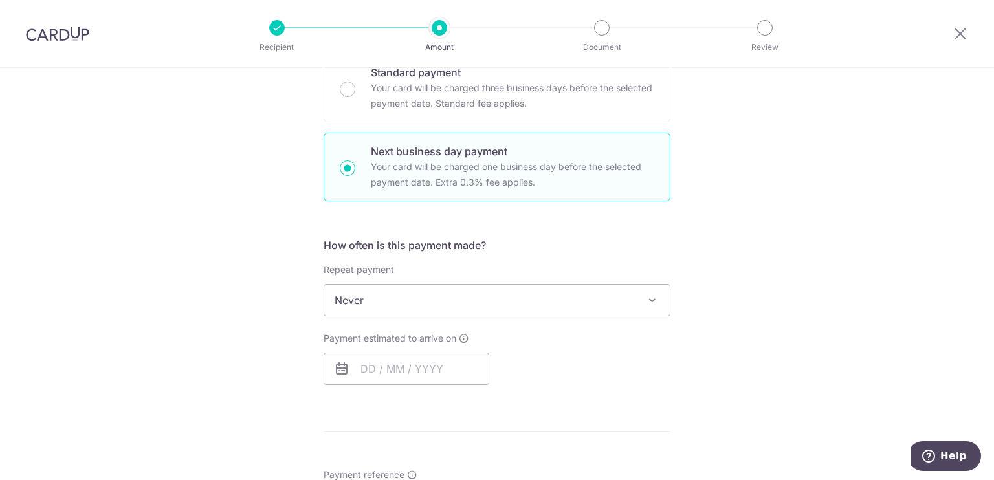
scroll to position [339, 0]
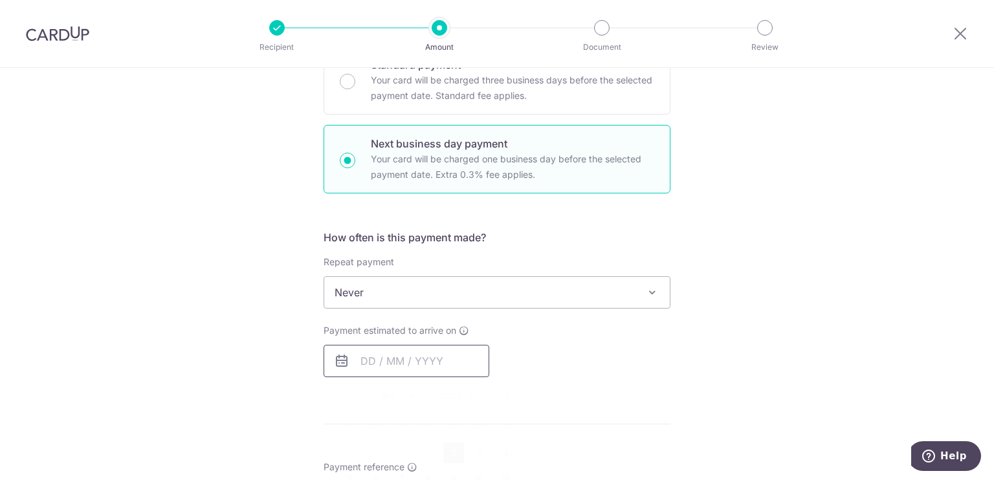
click at [427, 345] on input "text" at bounding box center [406, 361] width 166 height 32
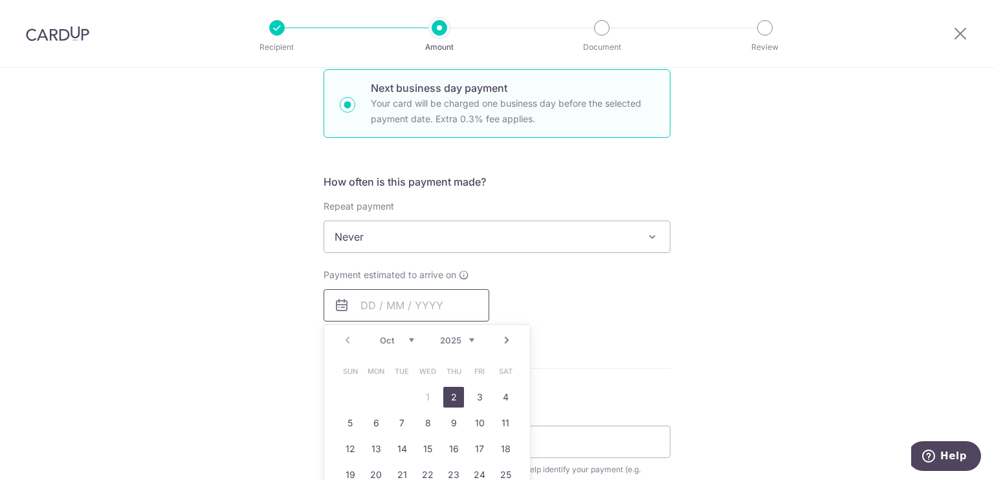
scroll to position [478, 0]
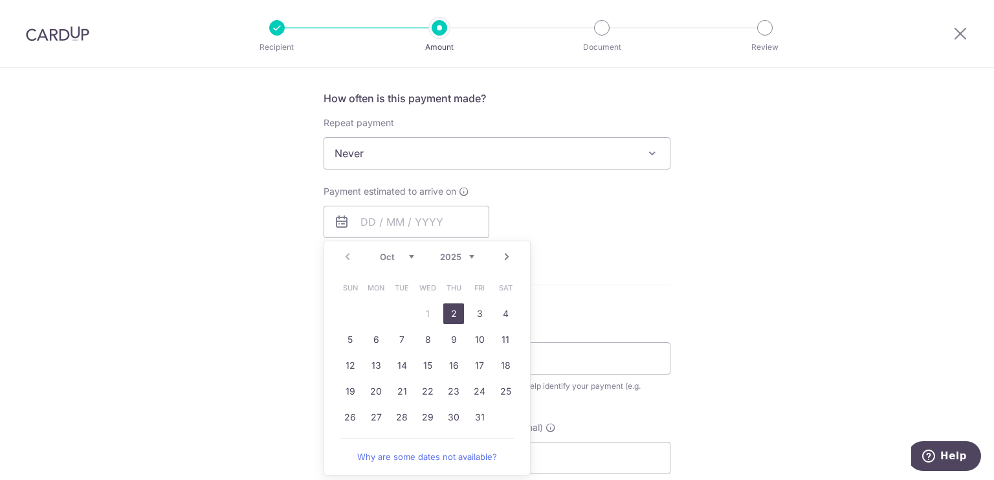
click at [453, 310] on link "2" at bounding box center [453, 313] width 21 height 21
type input "02/10/2025"
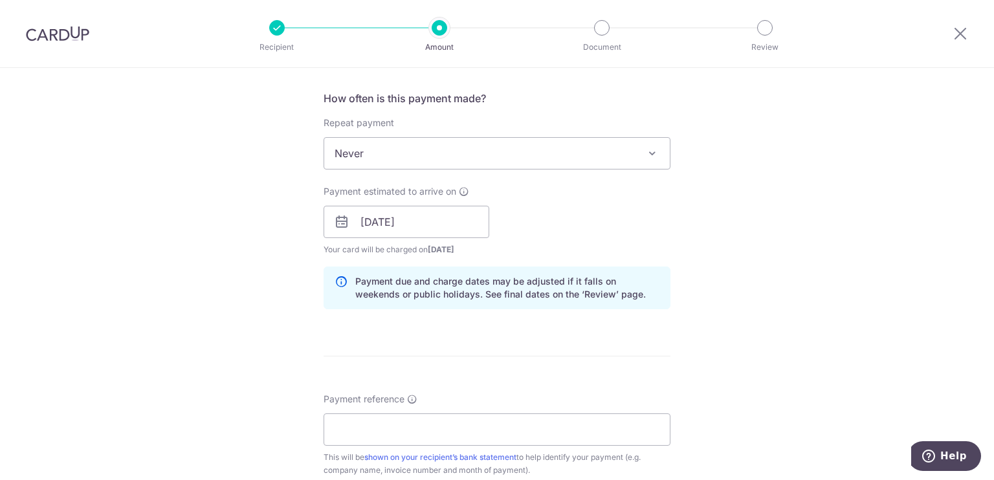
click at [544, 220] on div "Payment estimated to arrive on 02/10/2025 Prev Next Oct Nov Dec 2025 2026 2027 …" at bounding box center [497, 220] width 362 height 71
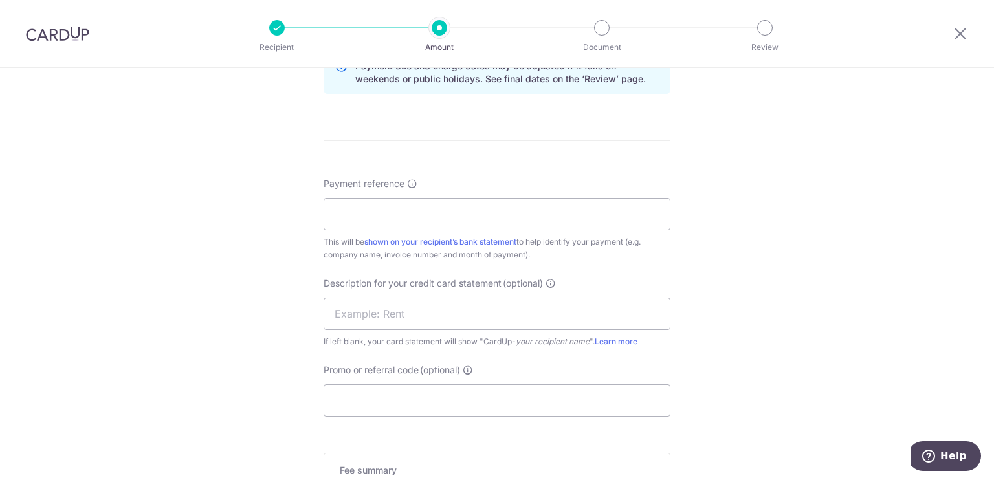
scroll to position [695, 0]
click at [492, 214] on input "Payment reference" at bounding box center [496, 213] width 347 height 32
type input "GPO2510009"
click at [373, 215] on input "GPO2510009" at bounding box center [496, 213] width 347 height 32
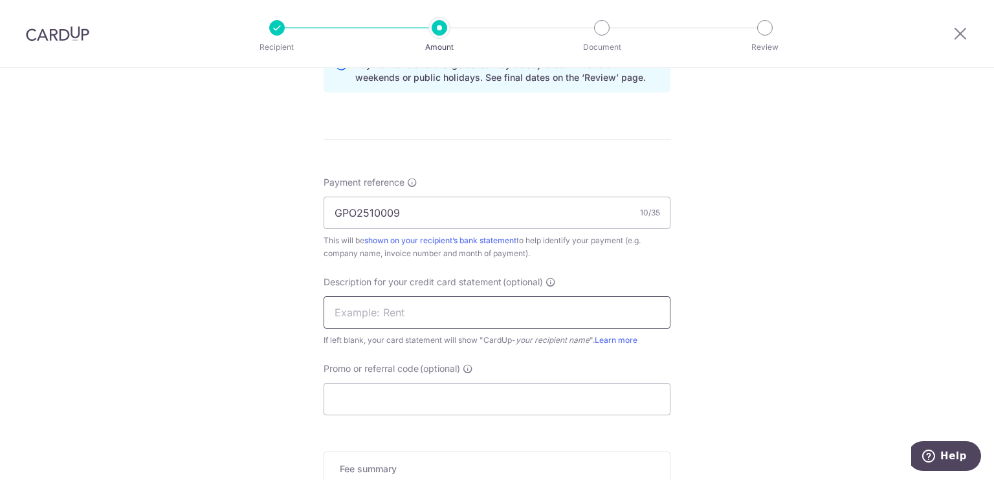
click at [380, 297] on input "text" at bounding box center [496, 312] width 347 height 32
paste input "GPO2510009"
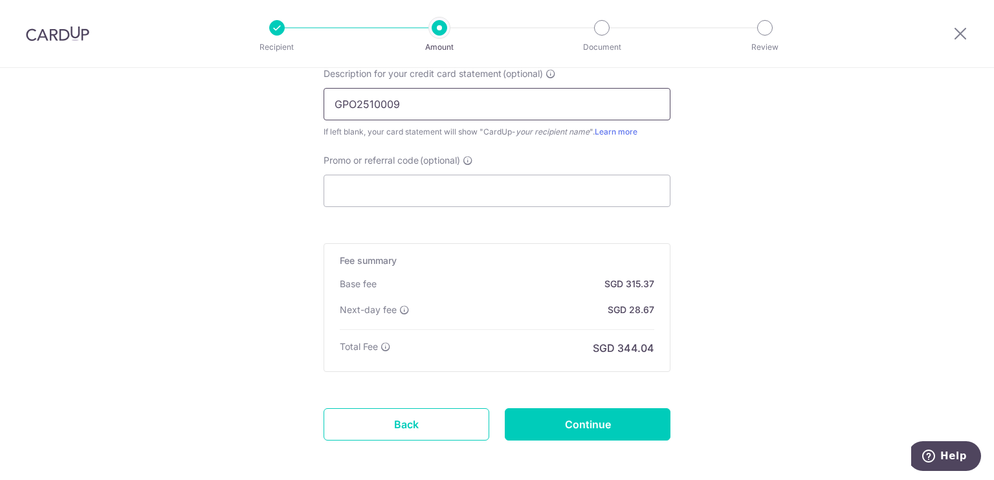
scroll to position [904, 0]
type input "GPO2510009"
click at [545, 424] on input "Continue" at bounding box center [588, 423] width 166 height 32
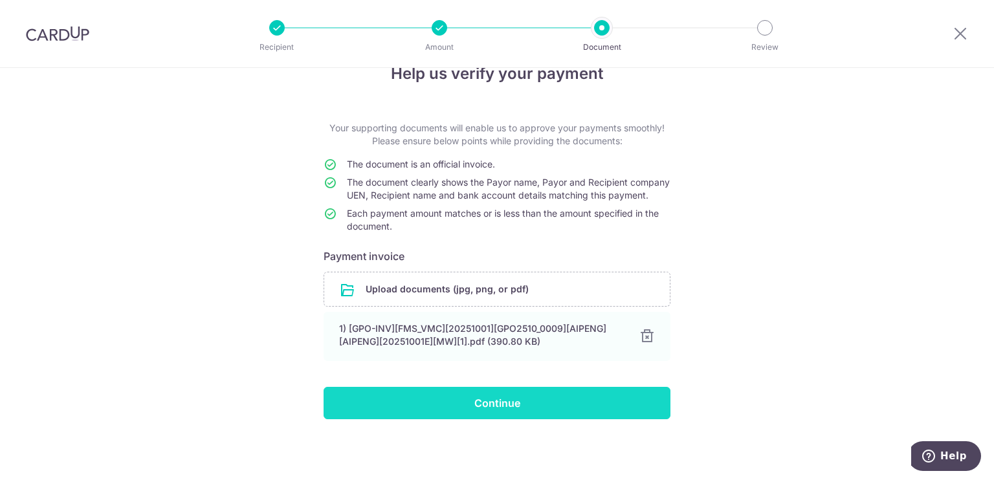
scroll to position [43, 0]
click at [437, 408] on input "Continue" at bounding box center [496, 403] width 347 height 32
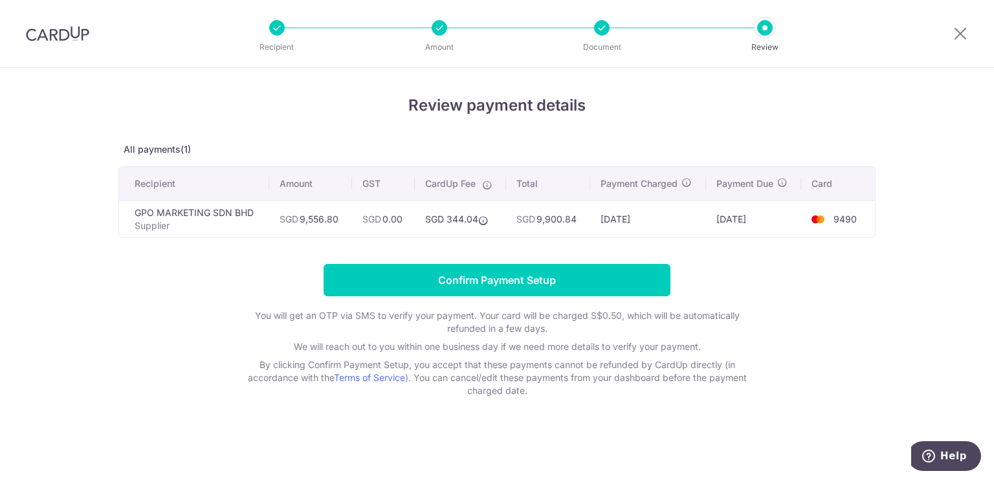
click at [72, 168] on div "Review payment details All payments(1) Recipient Amount GST CardUp Fee Total Pa…" at bounding box center [497, 274] width 994 height 412
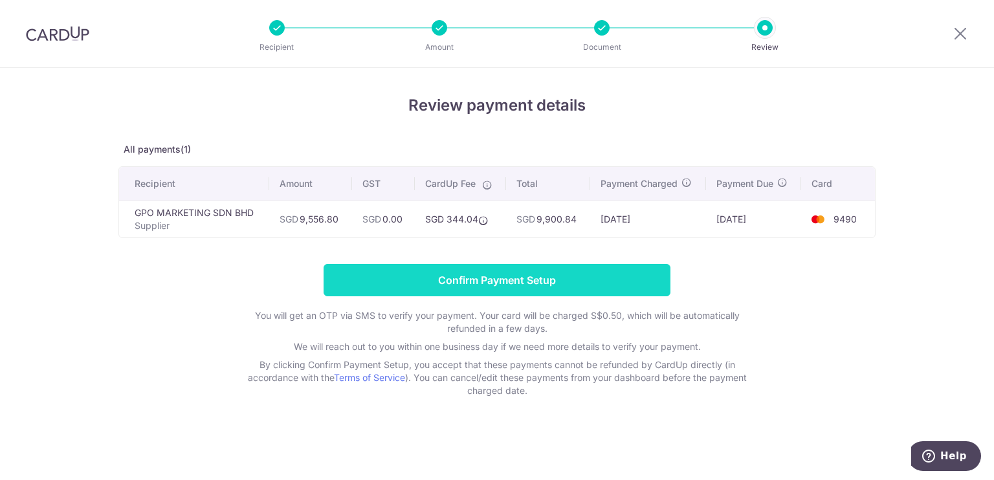
click at [489, 274] on input "Confirm Payment Setup" at bounding box center [496, 280] width 347 height 32
